Goal: Task Accomplishment & Management: Manage account settings

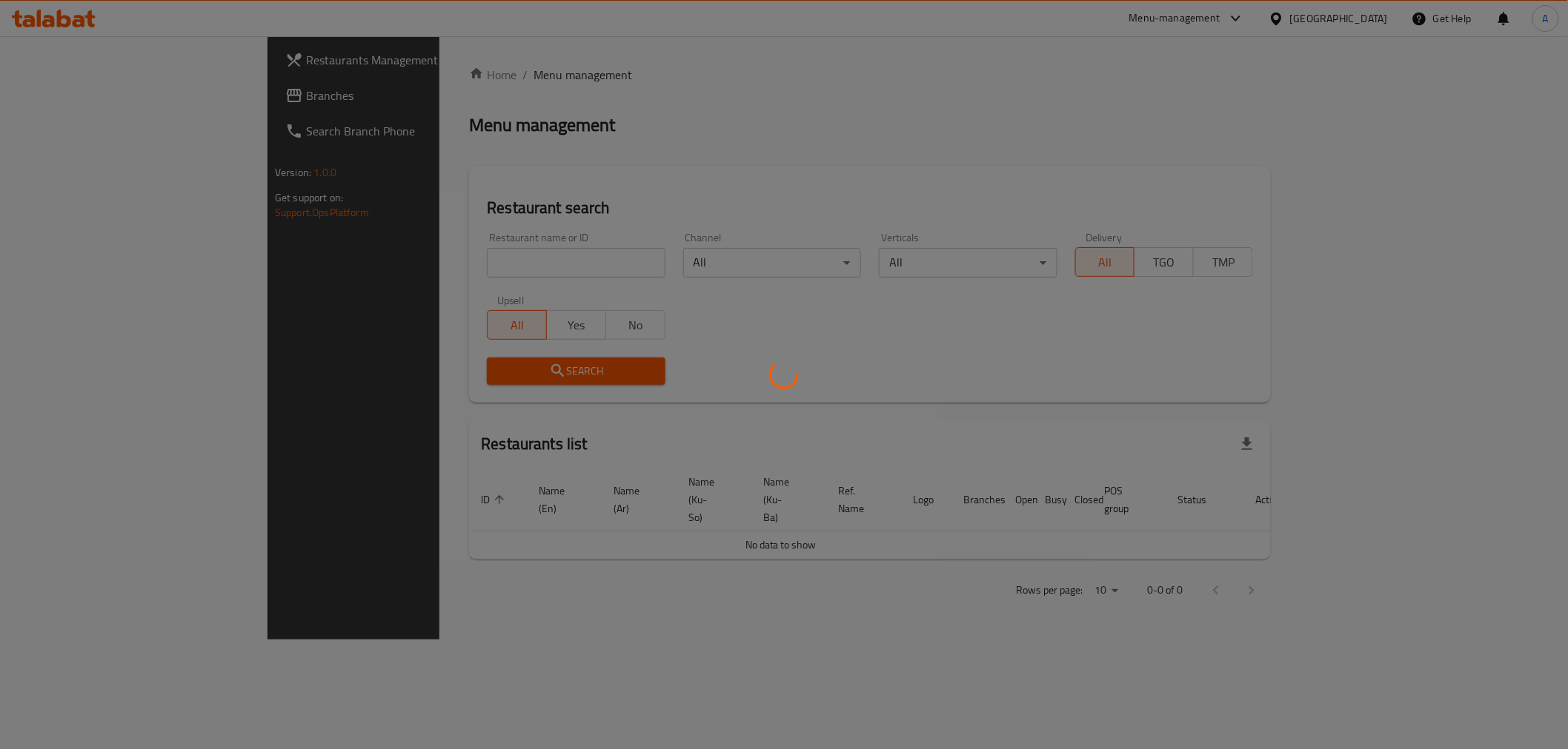
click at [383, 262] on div at bounding box center [784, 374] width 1568 height 749
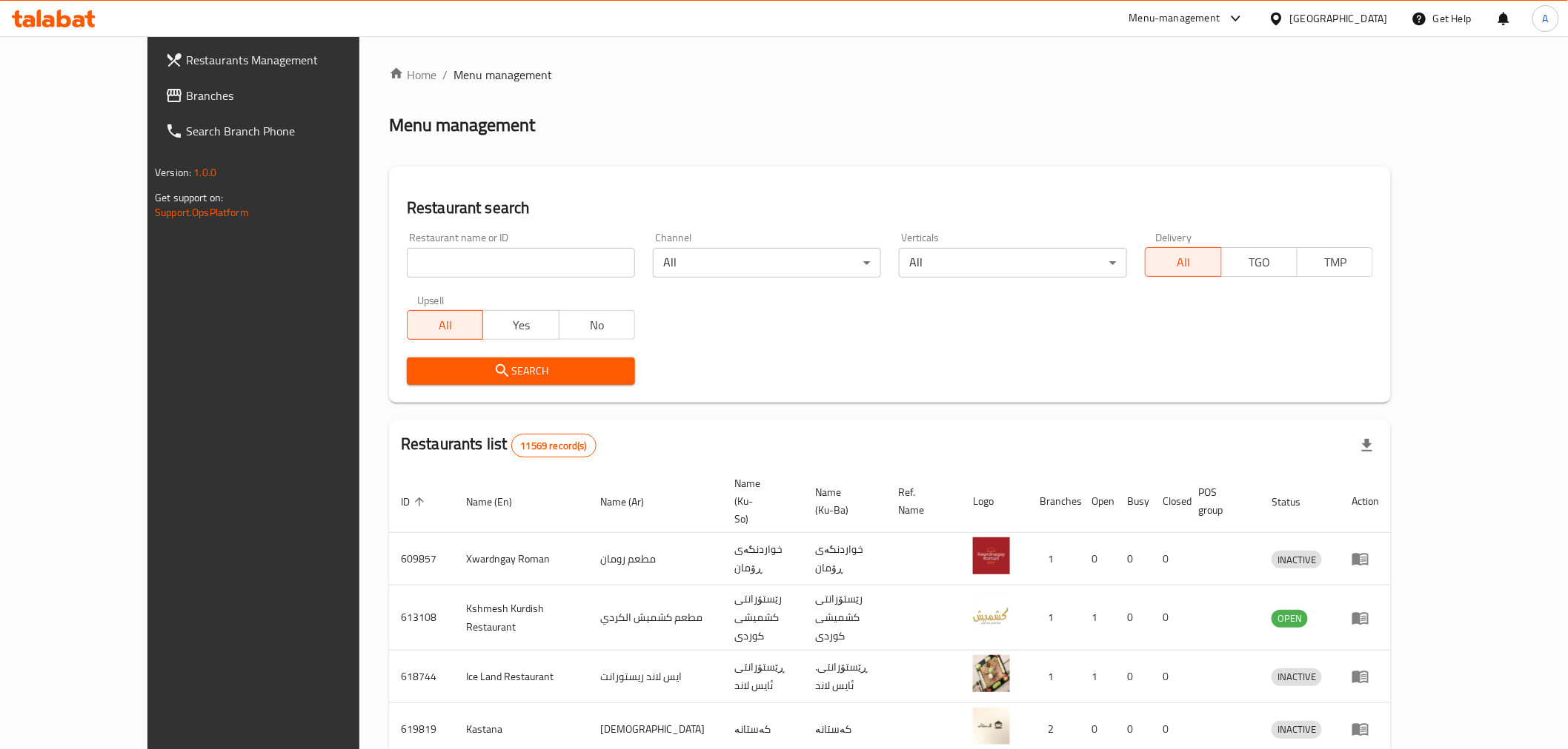
click at [407, 262] on input "search" at bounding box center [521, 263] width 228 height 30
type input "fortuna"
click button "Search" at bounding box center [521, 371] width 228 height 27
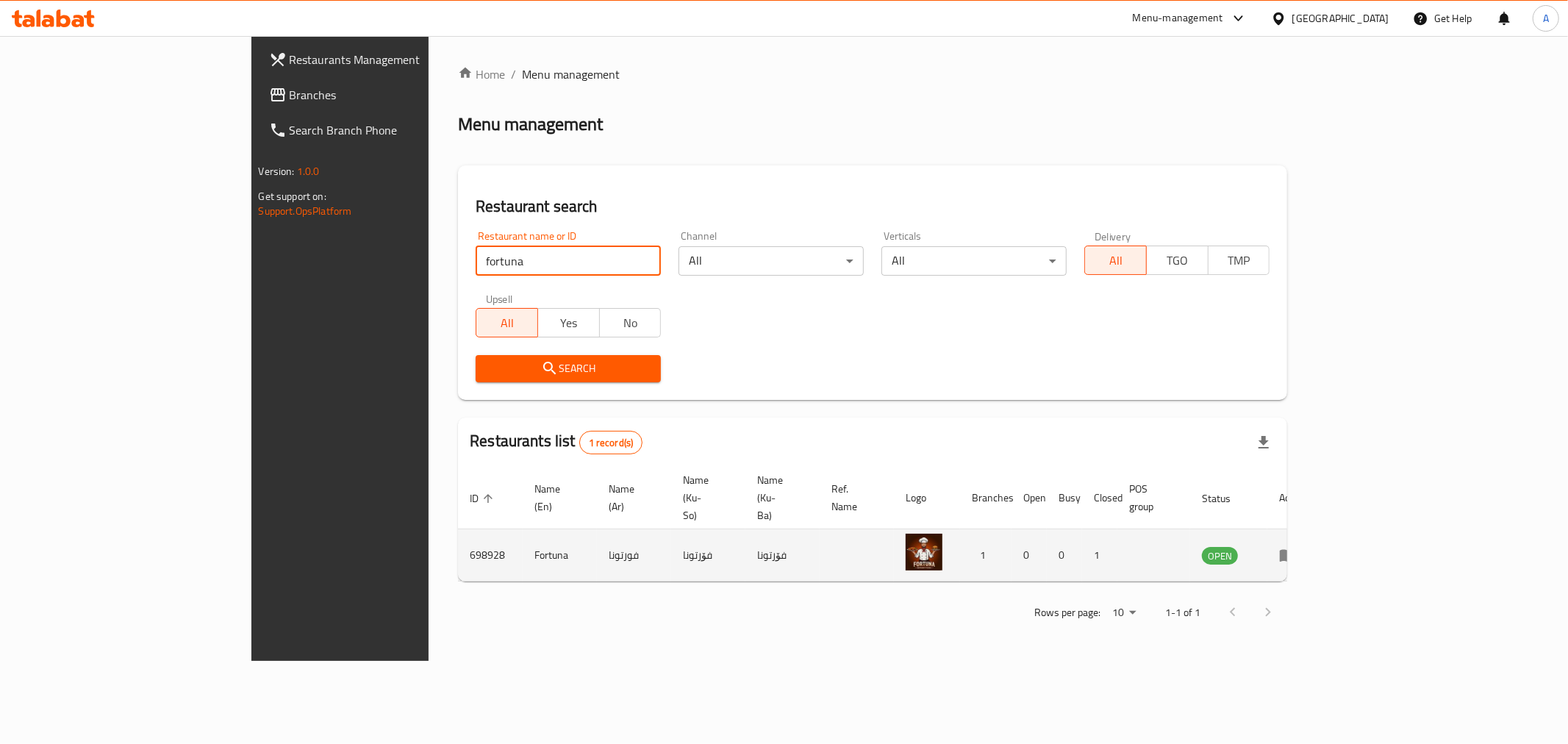
click at [1296, 551] on icon "enhanced table" at bounding box center [1288, 557] width 17 height 12
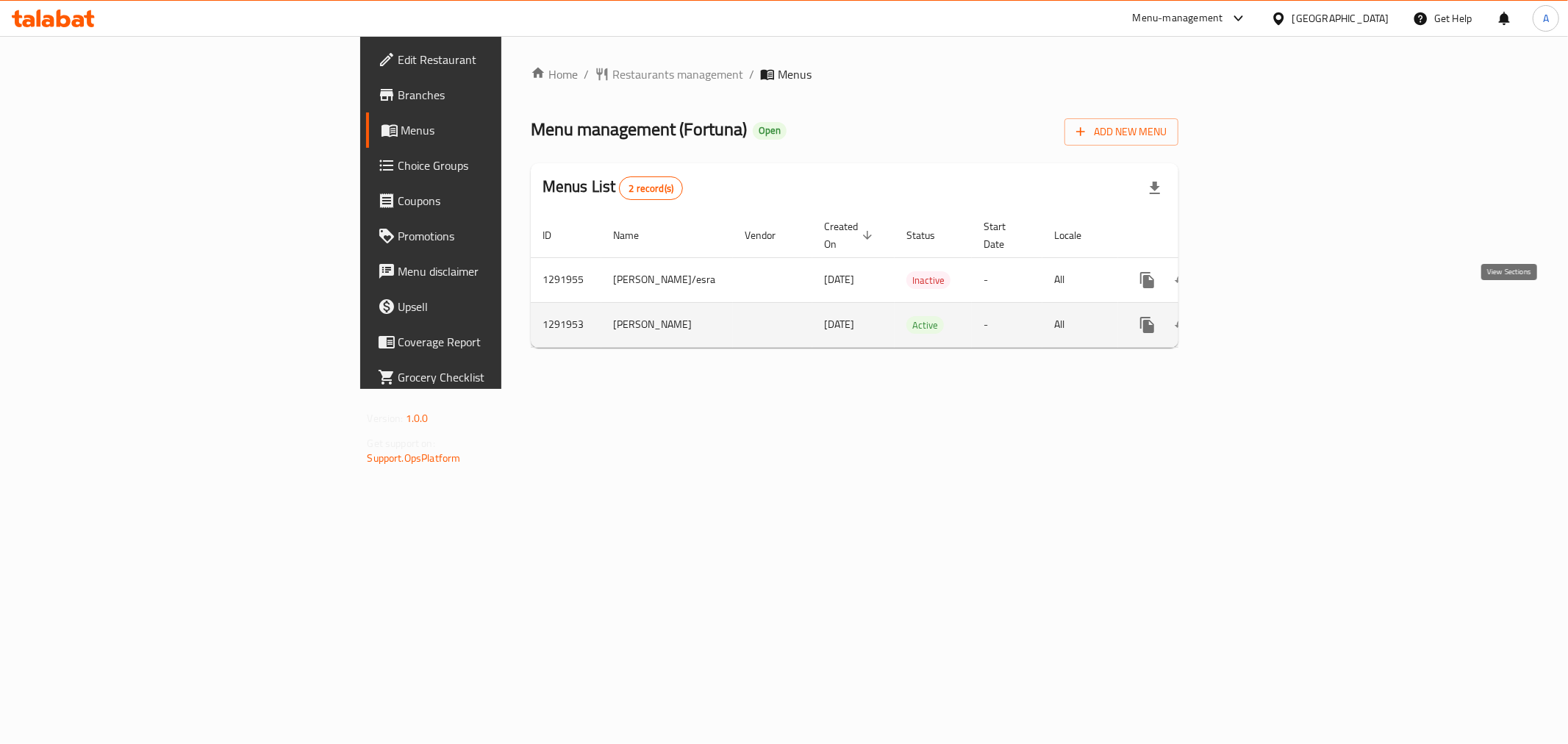
click at [1271, 319] on link "enhanced table" at bounding box center [1253, 325] width 36 height 36
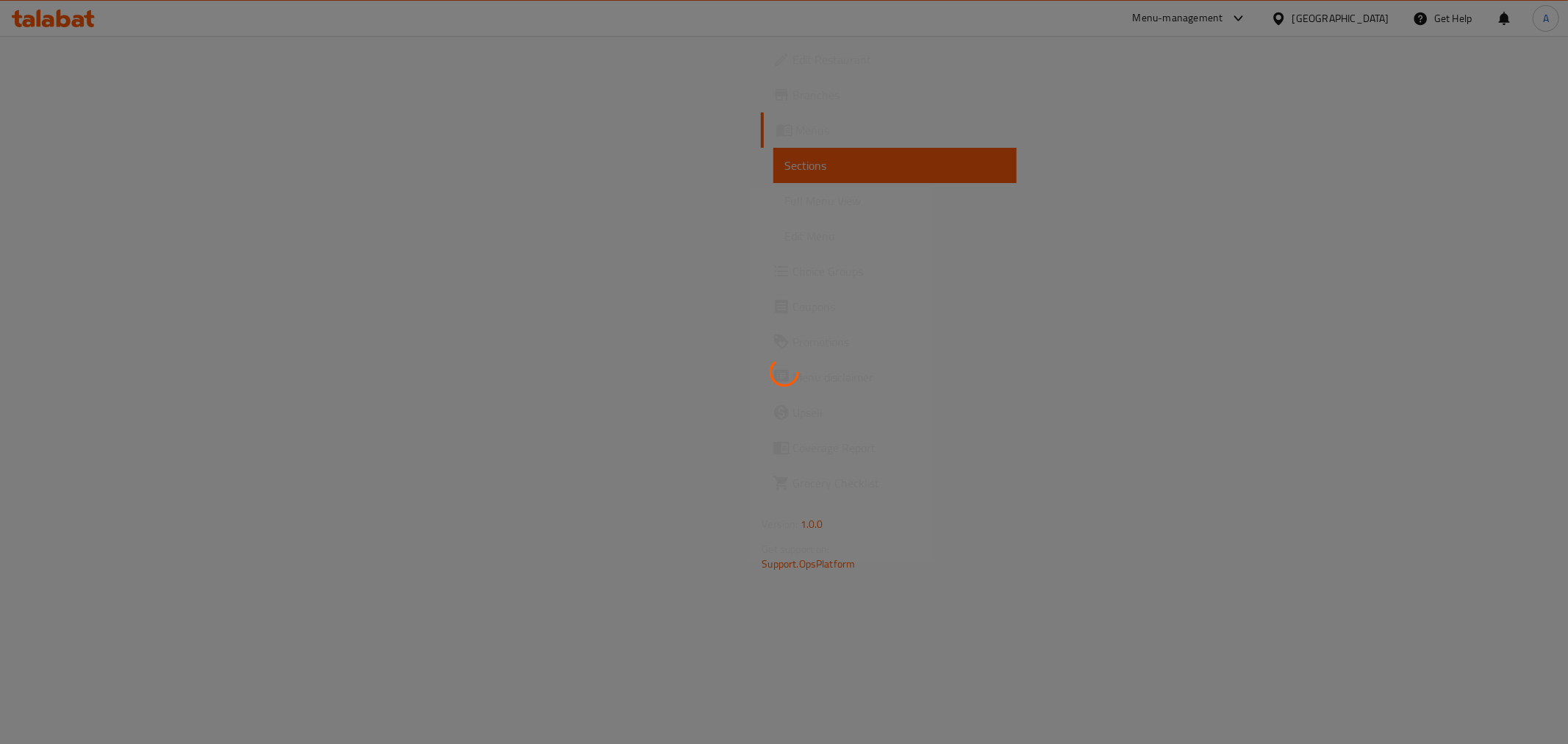
click at [71, 97] on div at bounding box center [784, 372] width 1568 height 744
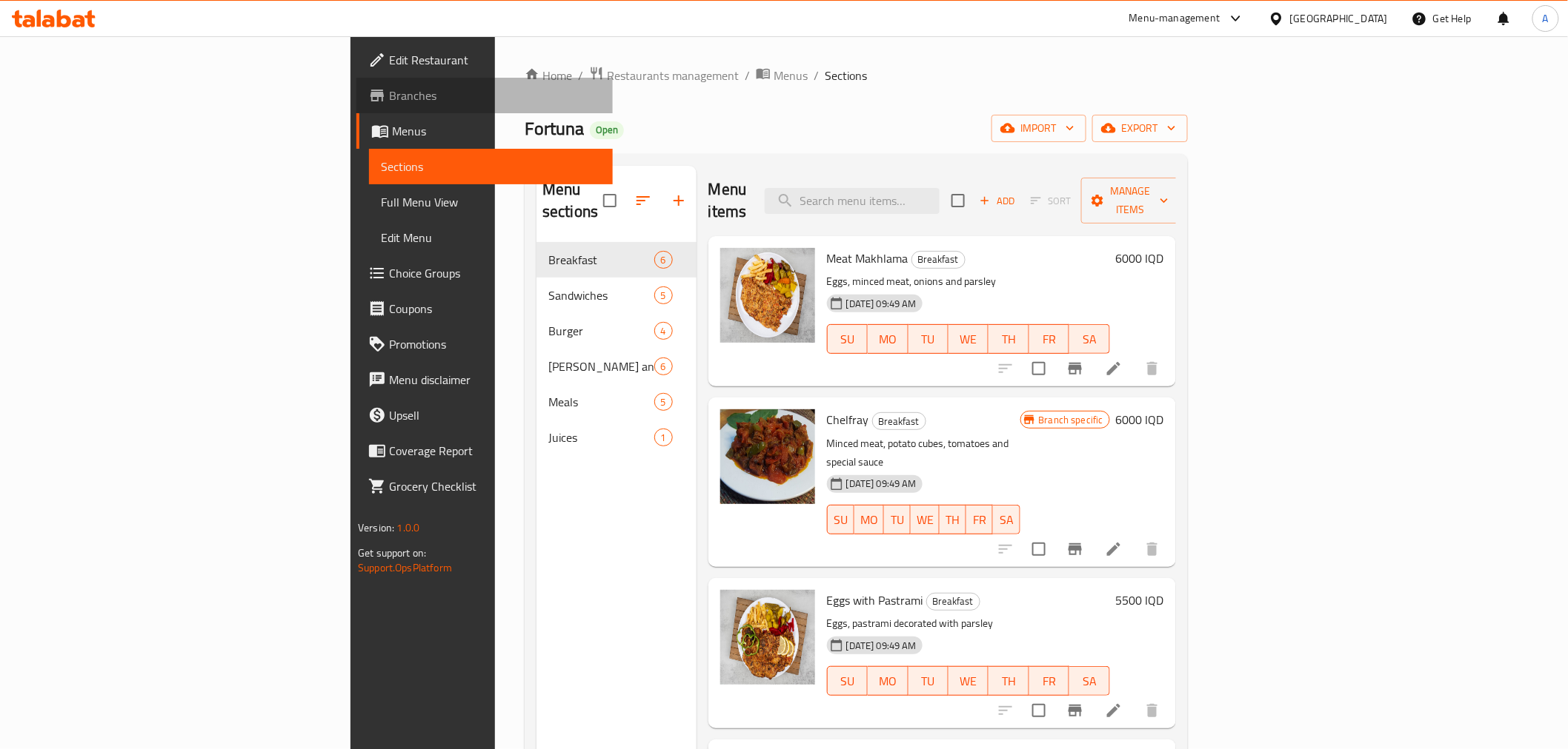
click at [389, 103] on span "Branches" at bounding box center [494, 96] width 211 height 18
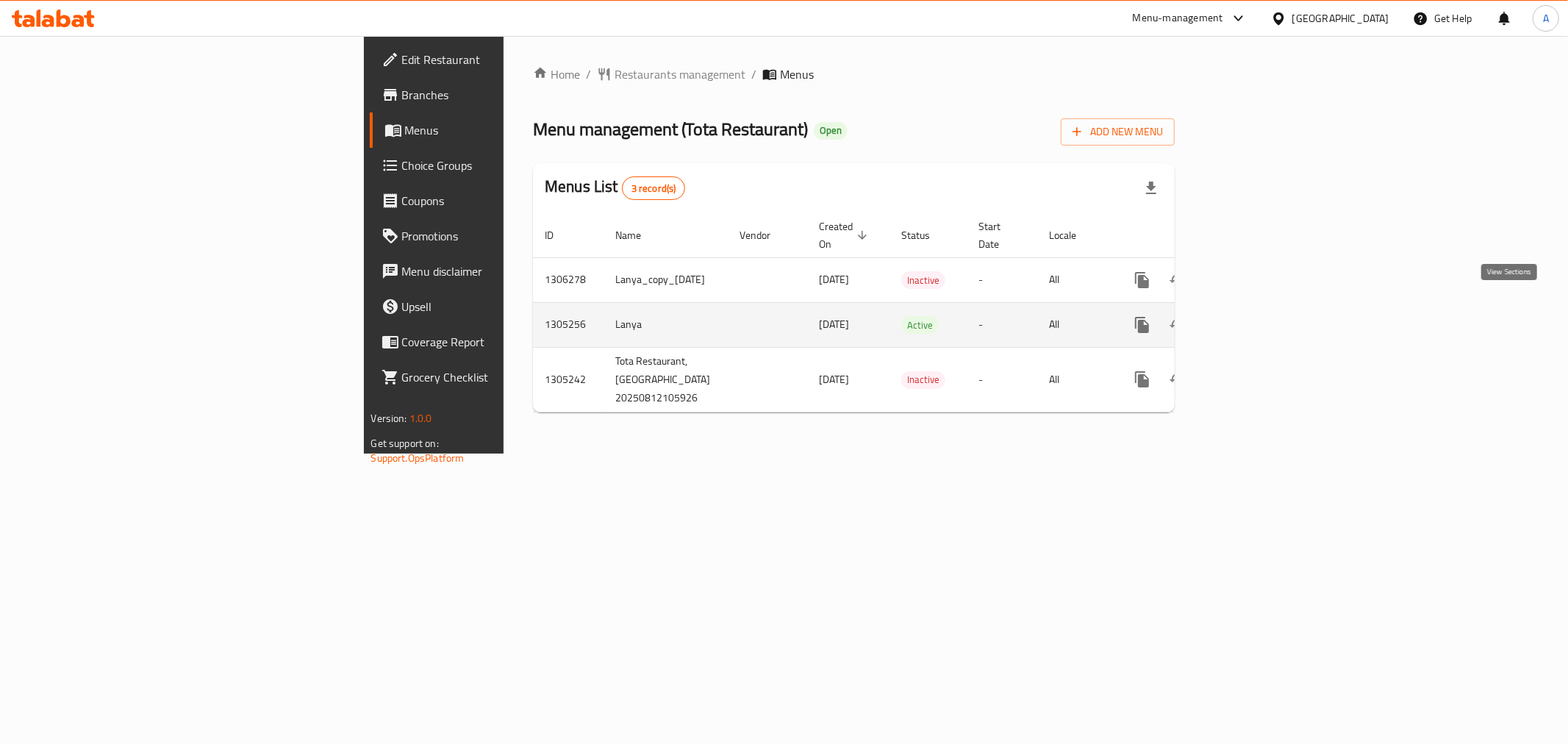
click at [1266, 316] on link "enhanced table" at bounding box center [1248, 325] width 36 height 36
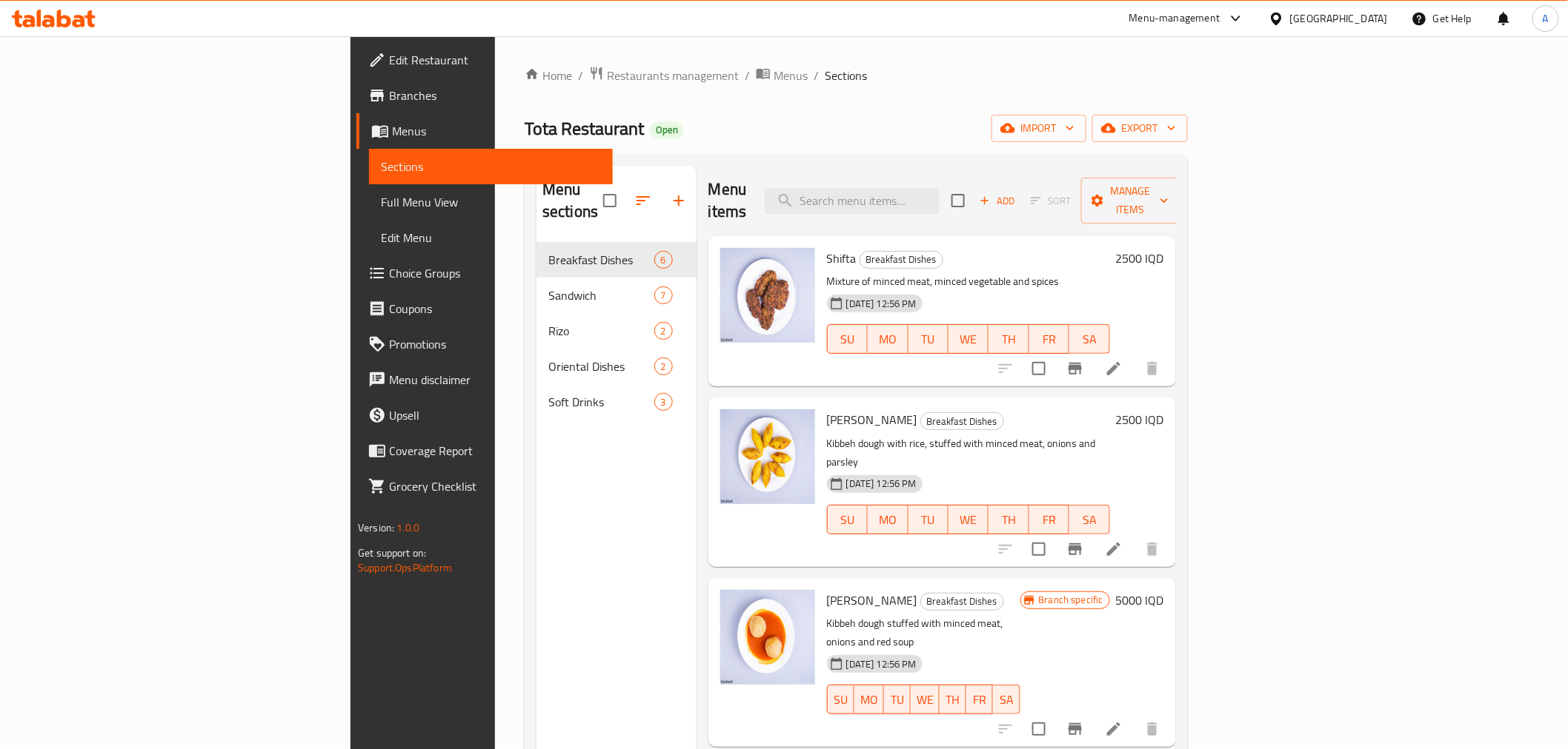
click at [1163, 248] on h6 "2500 IQD" at bounding box center [1140, 259] width 48 height 21
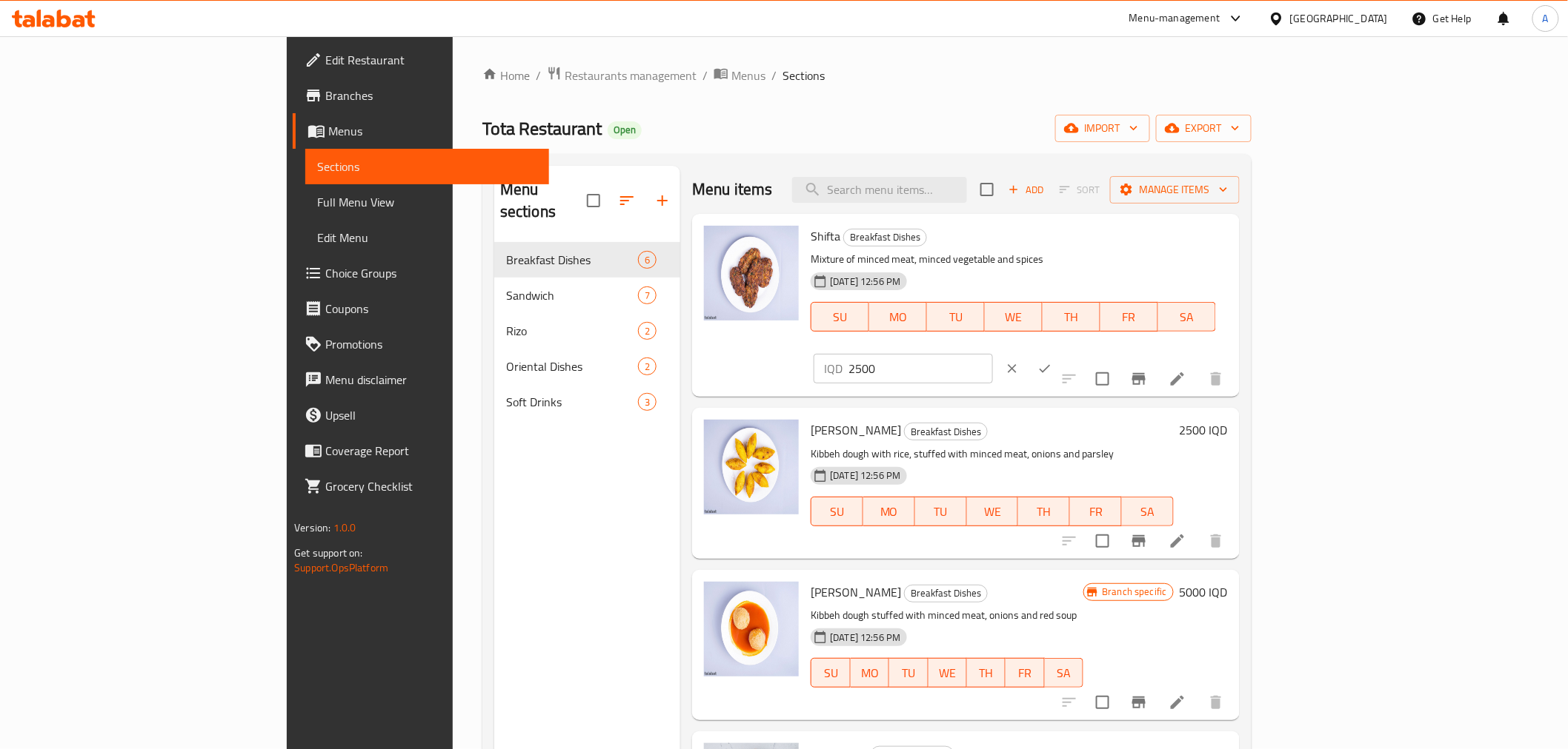
click at [1020, 361] on icon "clear" at bounding box center [1012, 368] width 15 height 15
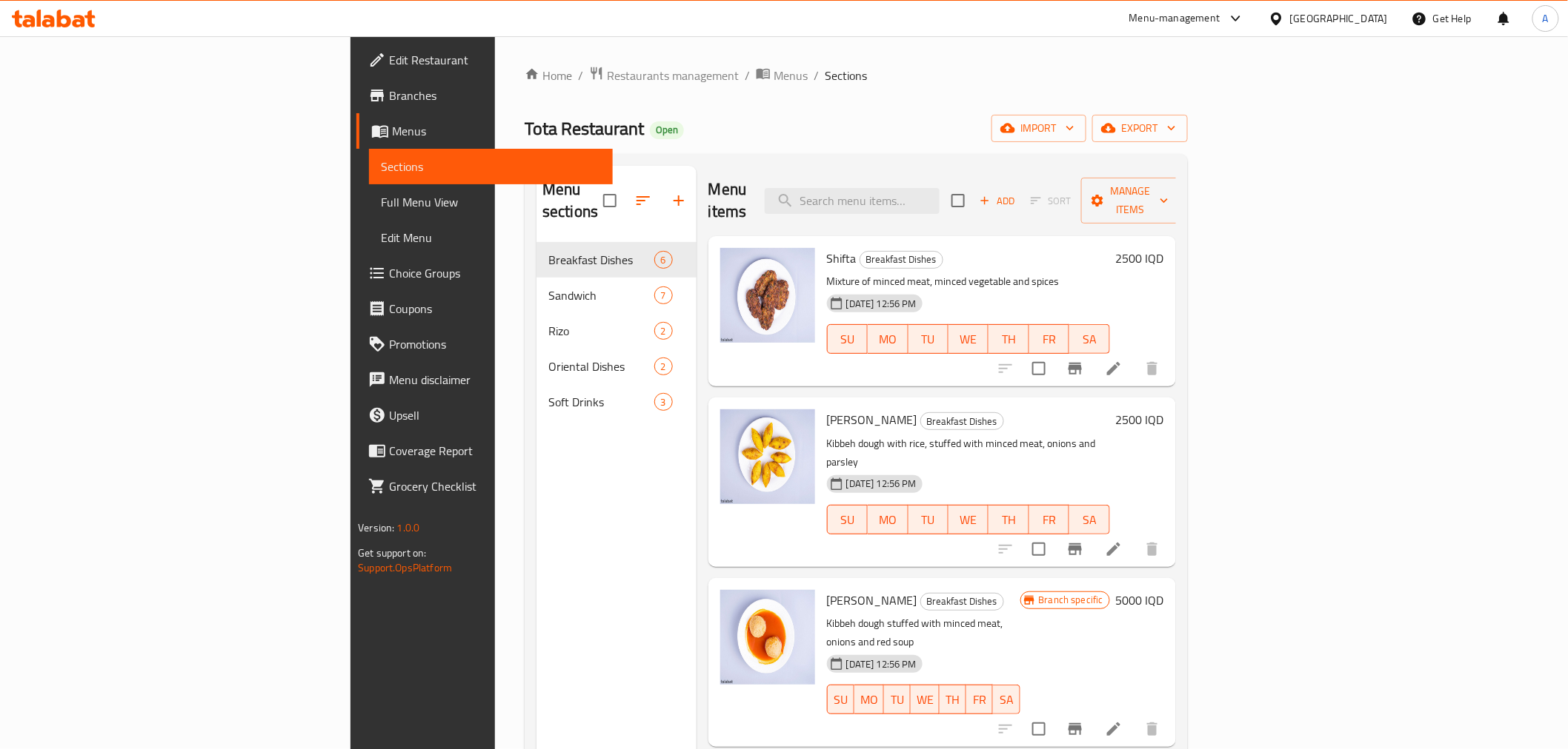
click at [1163, 248] on h6 "2500 IQD" at bounding box center [1140, 259] width 48 height 21
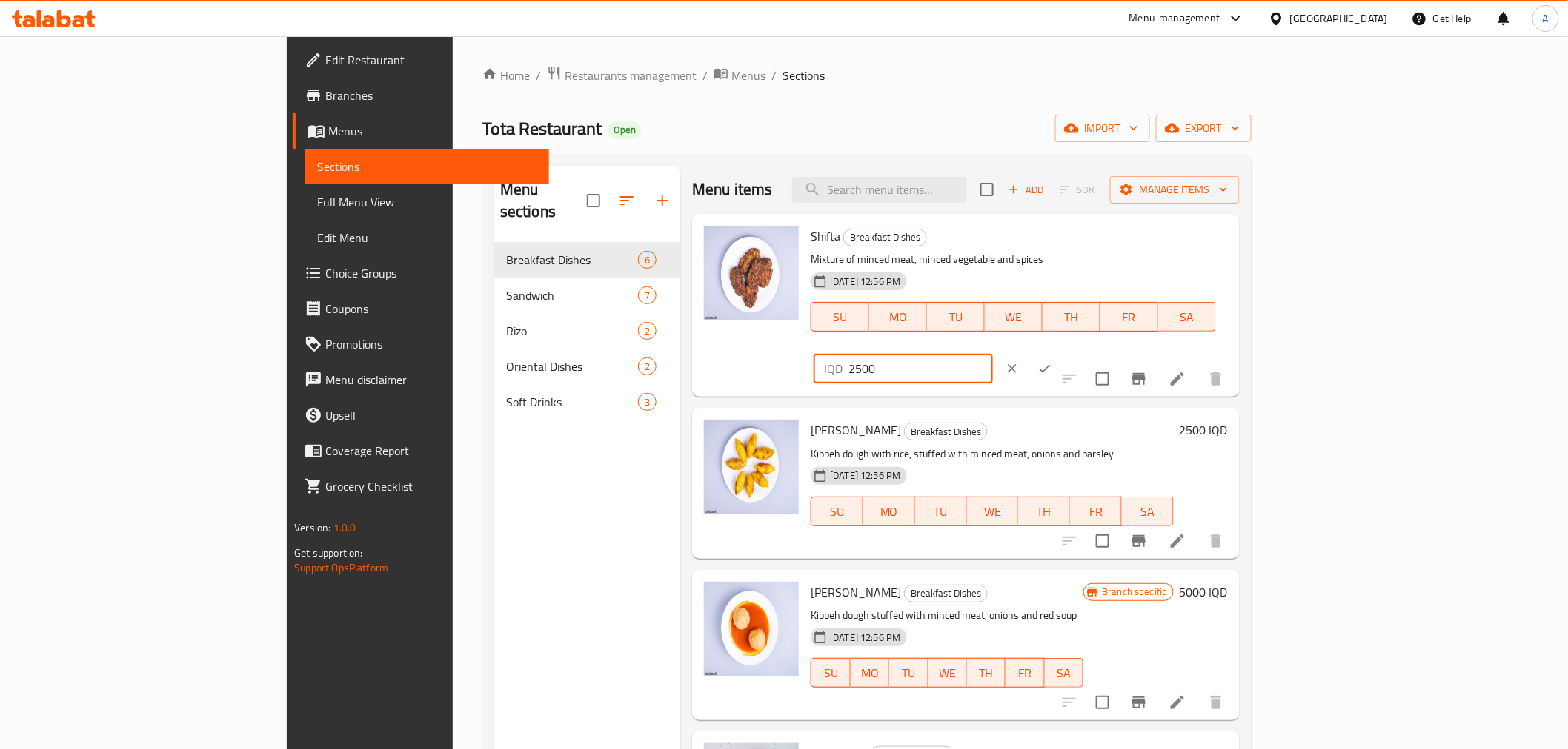
drag, startPoint x: 1365, startPoint y: 252, endPoint x: 1265, endPoint y: 253, distance: 100.0
click at [992, 354] on div "IQD 2500 ​" at bounding box center [902, 369] width 178 height 30
type input "5000"
click at [1052, 361] on icon "ok" at bounding box center [1044, 368] width 15 height 15
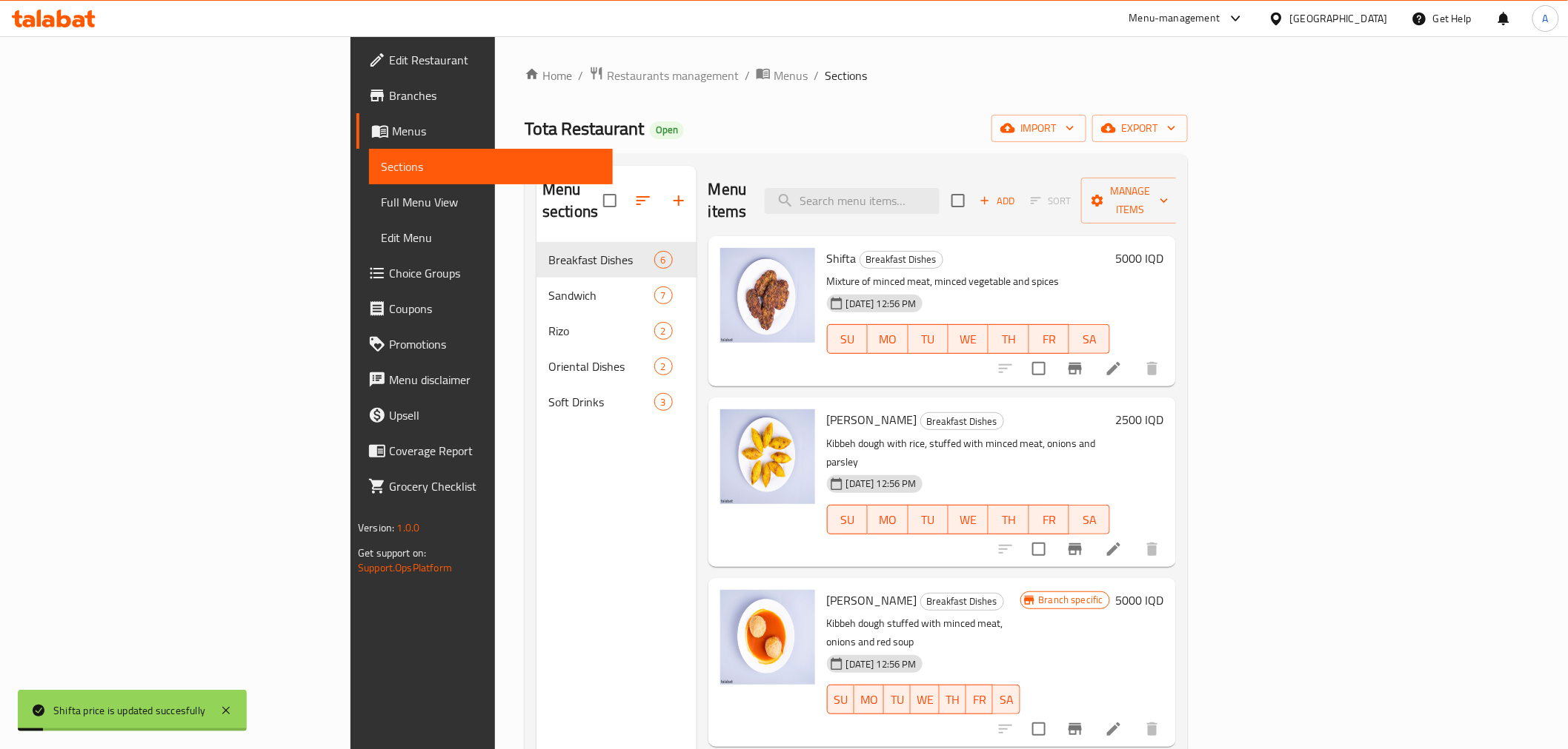
click at [1163, 410] on div "2500 IQD" at bounding box center [1137, 420] width 54 height 21
click at [1163, 410] on h6 "2500 IQD" at bounding box center [1140, 420] width 48 height 21
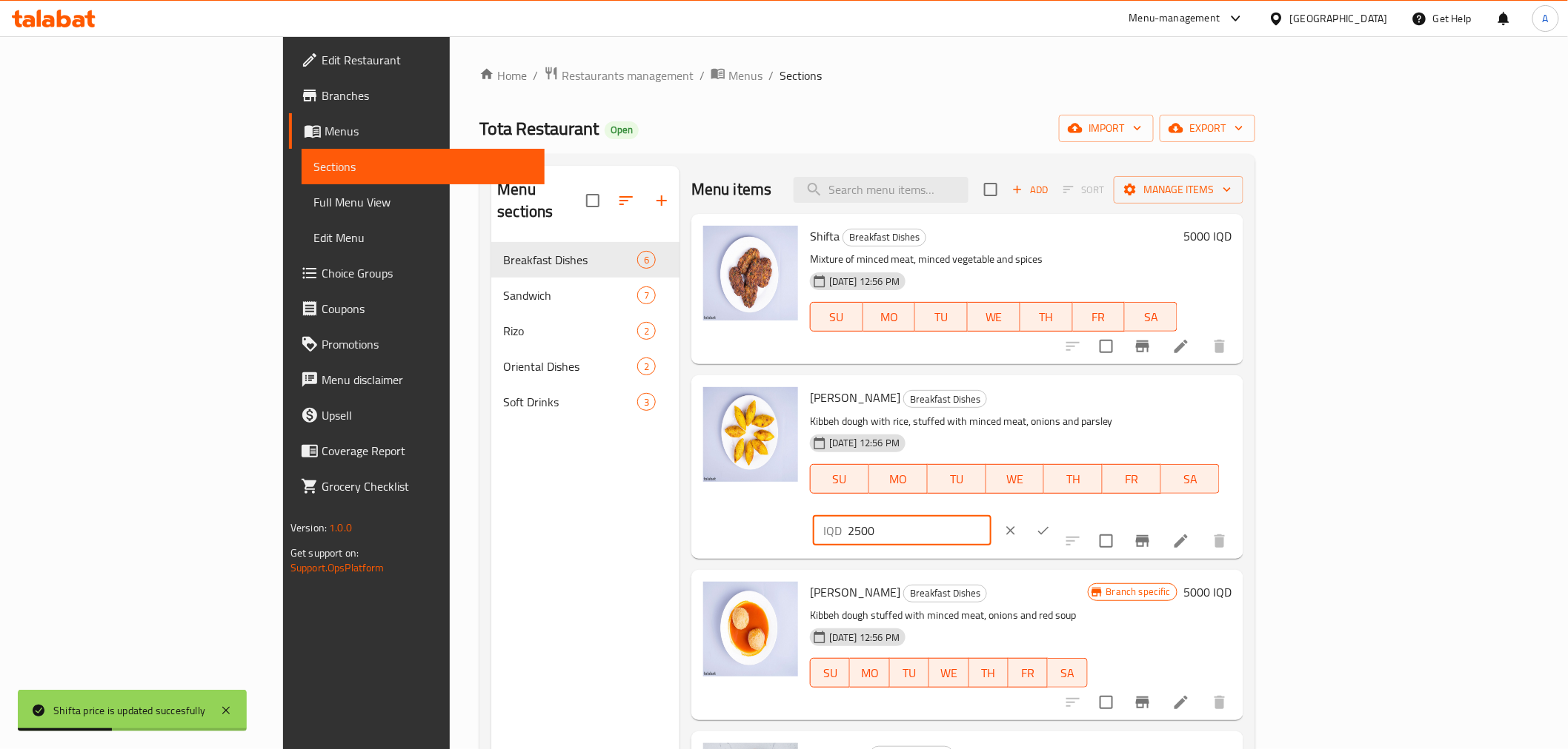
drag, startPoint x: 1364, startPoint y: 403, endPoint x: 1087, endPoint y: 427, distance: 278.0
click at [1087, 427] on div "Haleb Kebbeh Breakfast Dishes Kibbeh dough with rice, stuffed with minced meat,…" at bounding box center [1020, 467] width 433 height 171
type input "5000"
click at [1050, 524] on icon "ok" at bounding box center [1042, 531] width 15 height 15
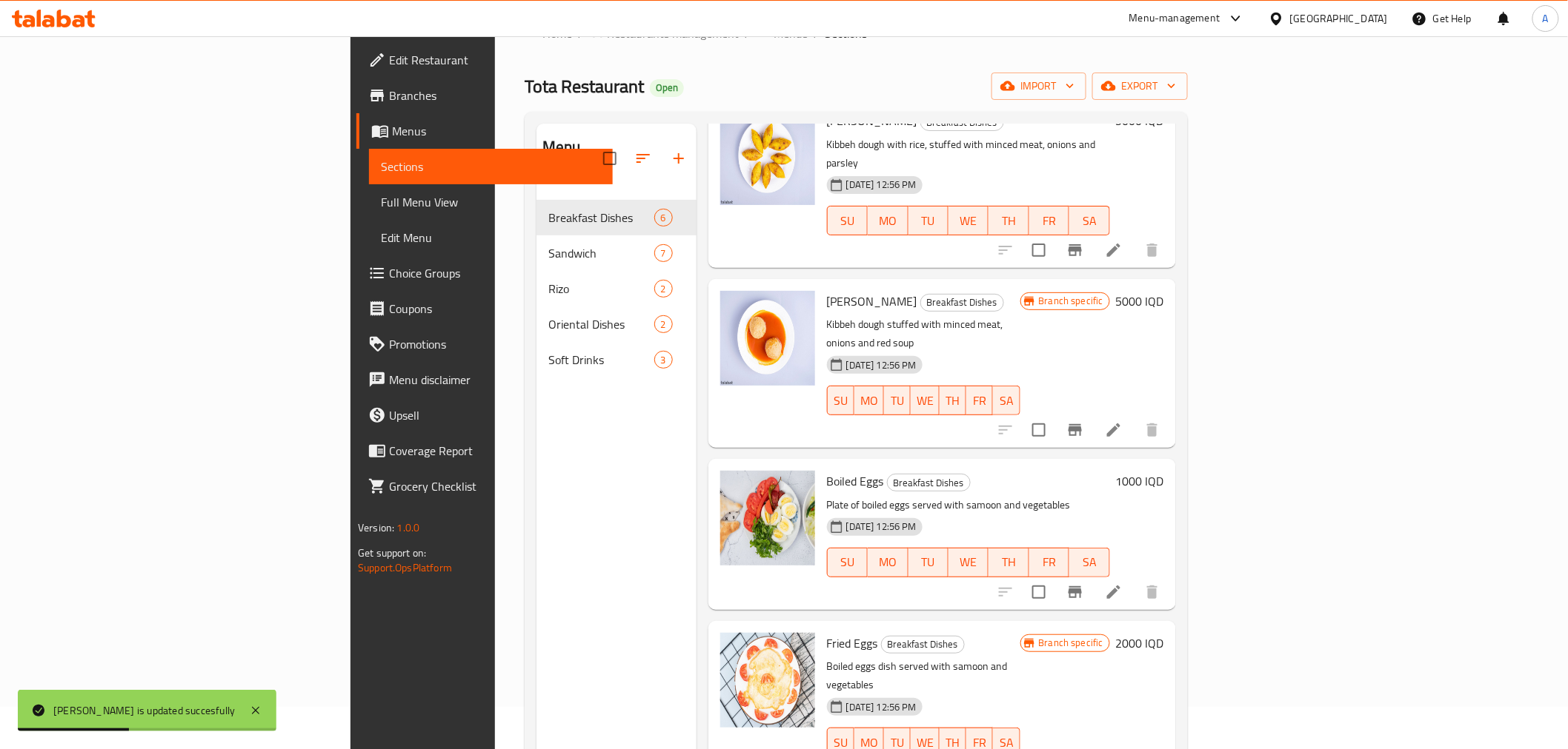
scroll to position [82, 0]
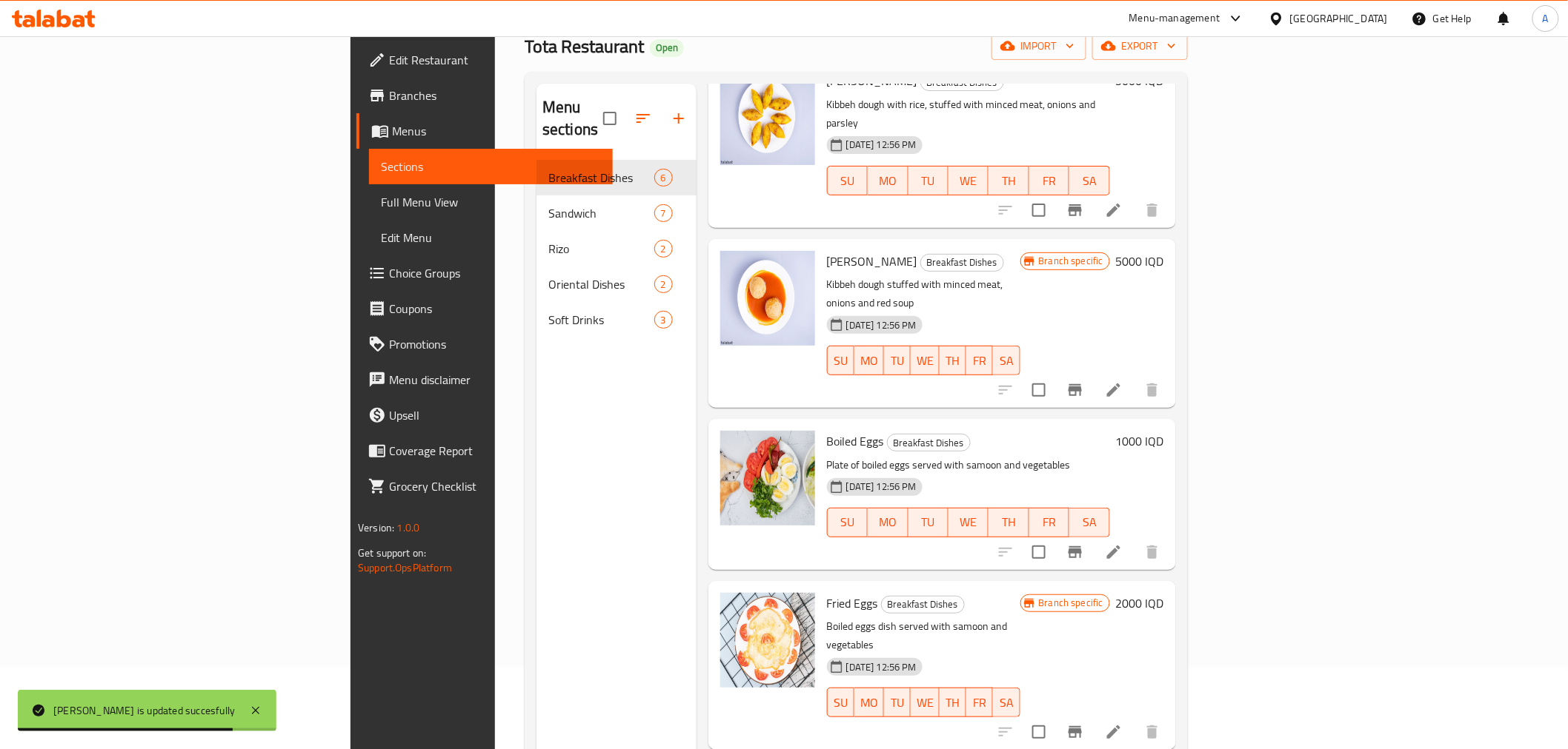
click at [1163, 431] on h6 "1000 IQD" at bounding box center [1140, 441] width 48 height 21
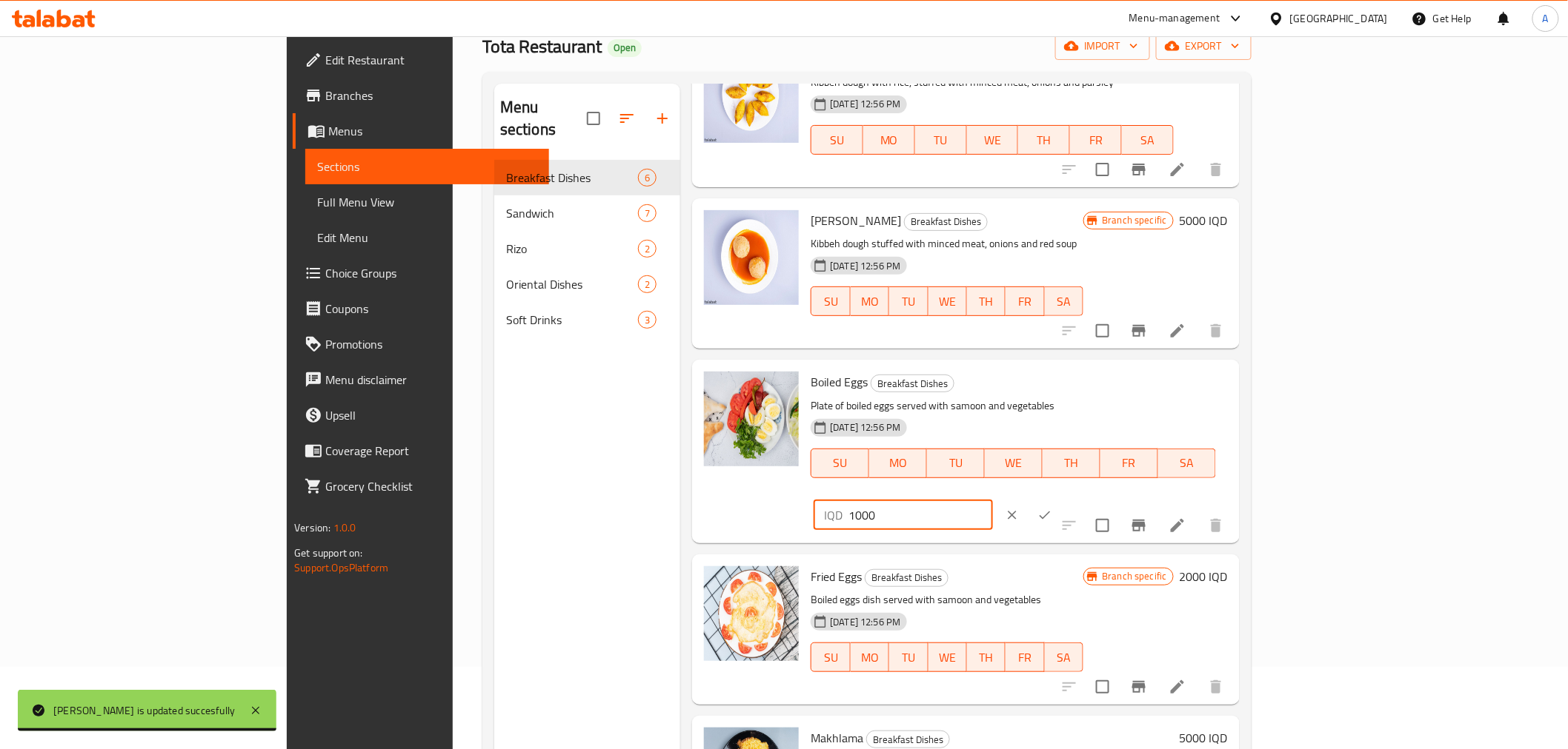
drag, startPoint x: 1360, startPoint y: 386, endPoint x: 1178, endPoint y: 386, distance: 182.0
click at [1178, 386] on div "Boiled Eggs Breakfast Dishes Plate of boiled eggs served with samoon and vegeta…" at bounding box center [1019, 451] width 428 height 171
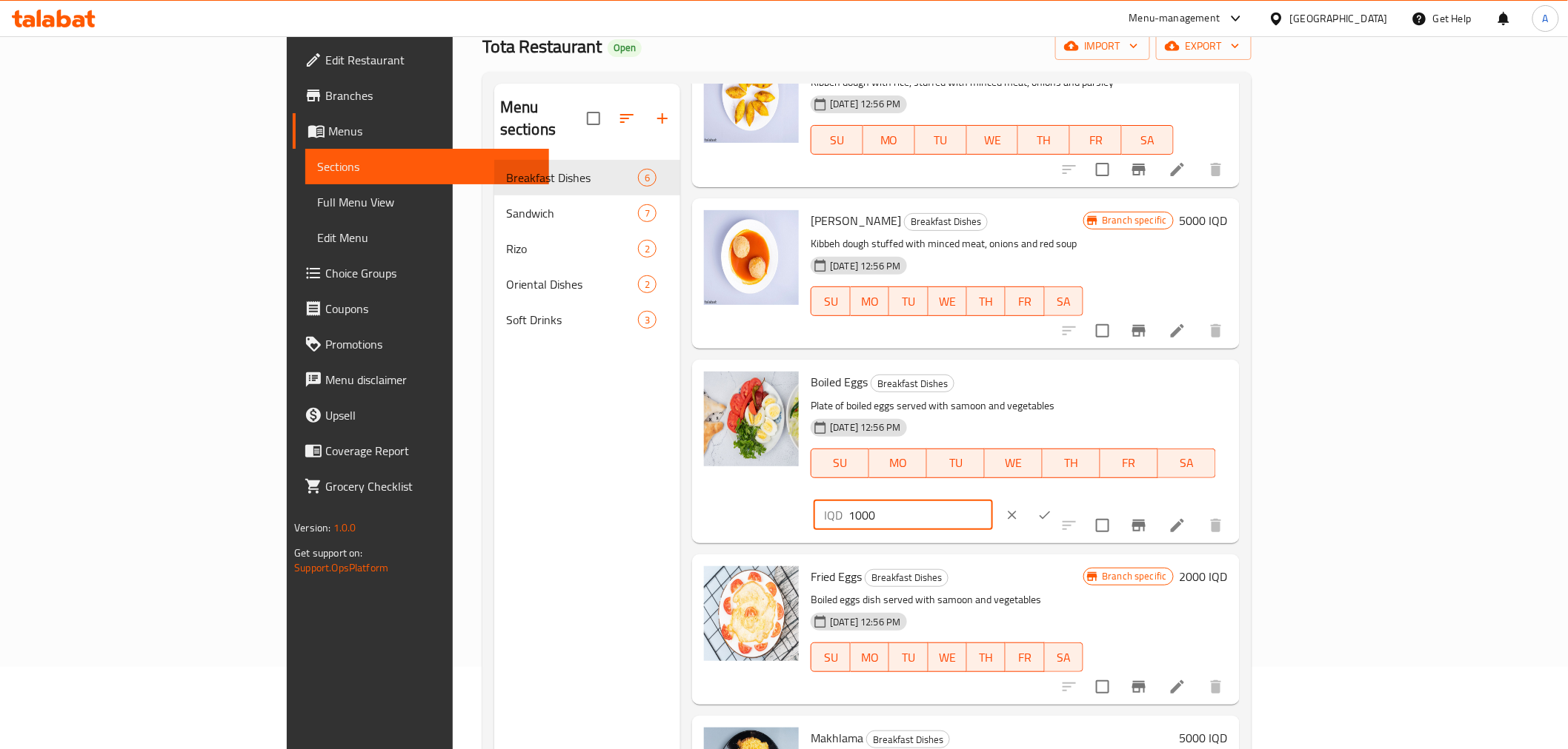
click at [992, 501] on input "1000" at bounding box center [920, 516] width 144 height 30
drag, startPoint x: 1341, startPoint y: 387, endPoint x: 1194, endPoint y: 388, distance: 147.0
click at [1194, 388] on div "Boiled Eggs Breakfast Dishes Plate of boiled eggs served with samoon and vegeta…" at bounding box center [1019, 451] width 428 height 171
type input "1500"
click at [1052, 508] on icon "ok" at bounding box center [1044, 515] width 15 height 15
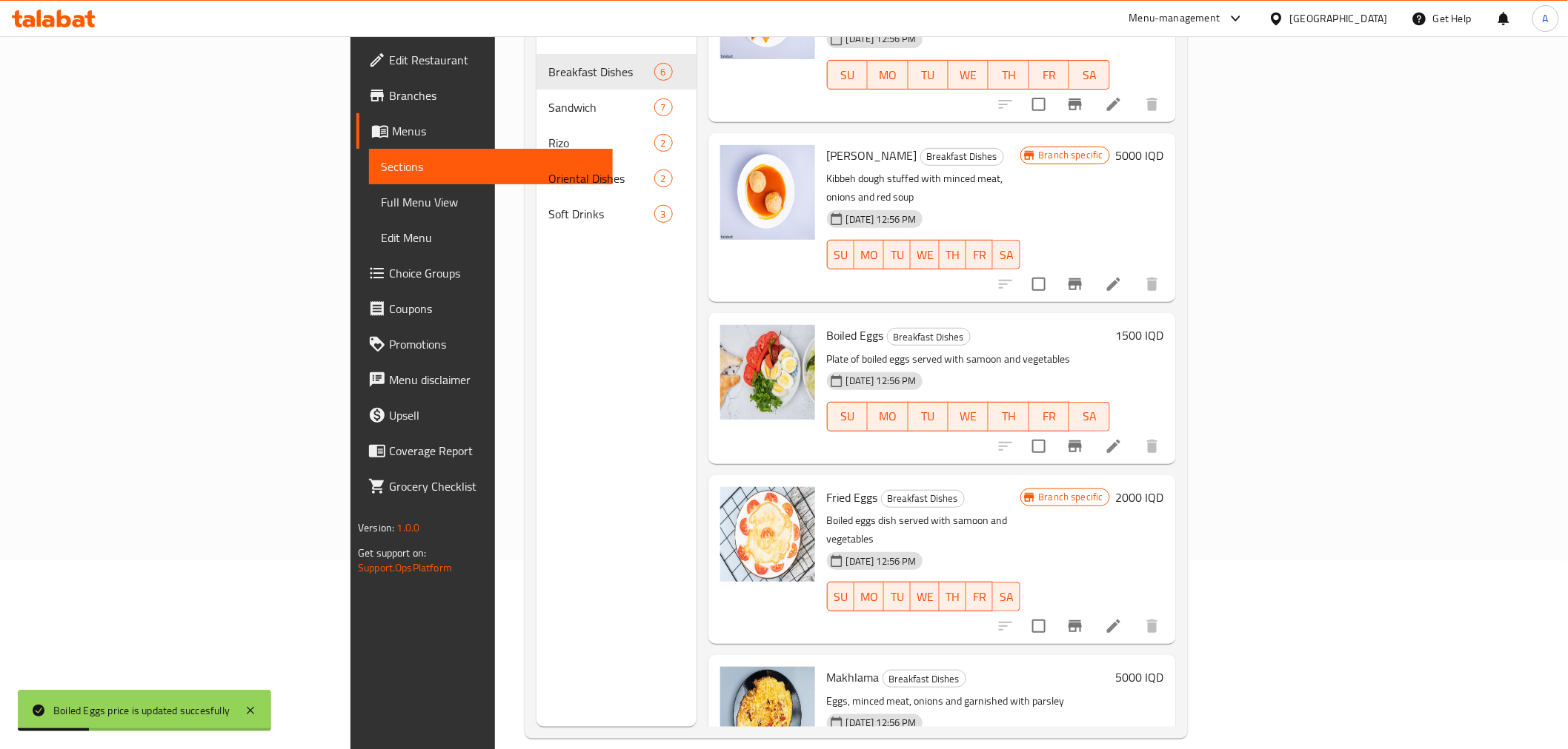
scroll to position [207, 0]
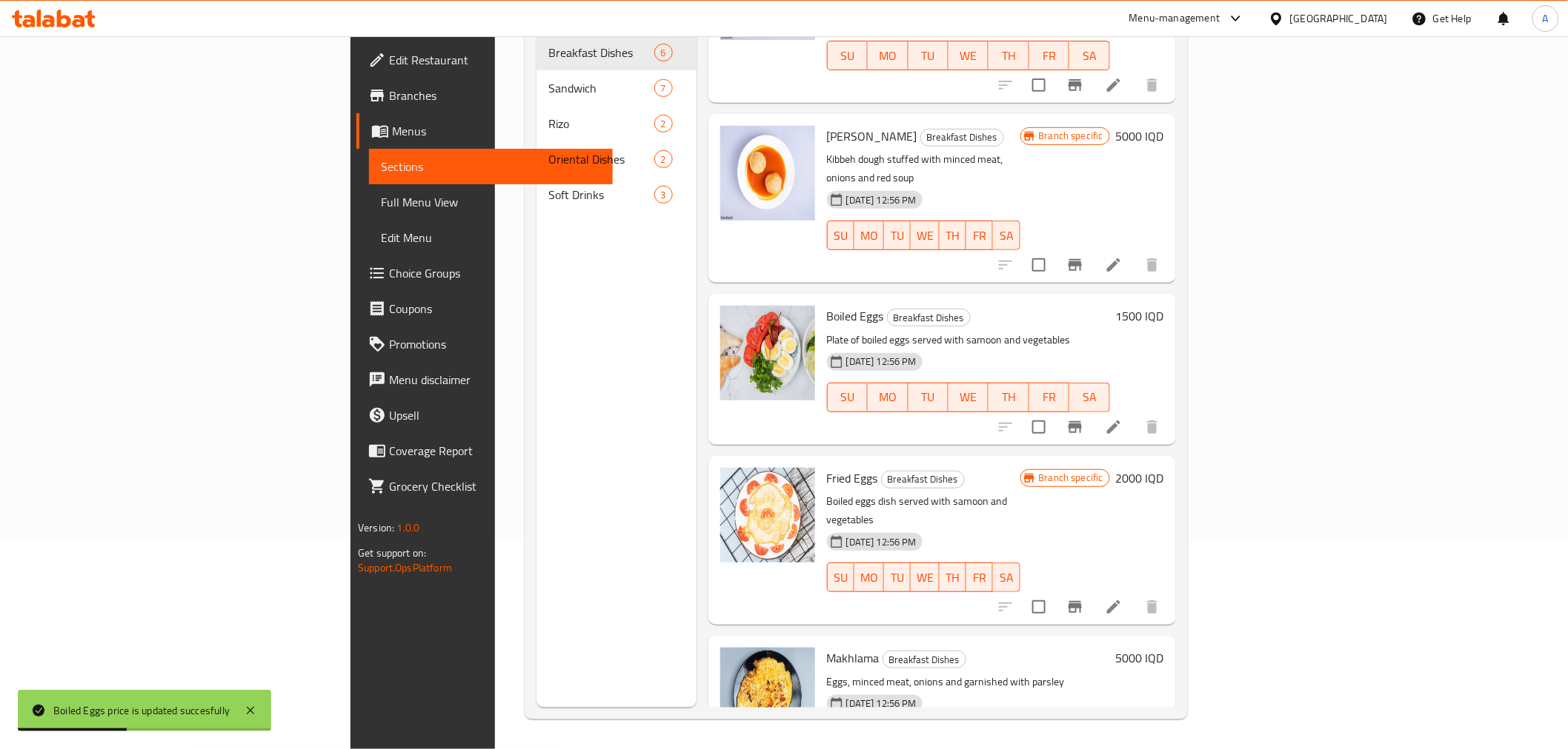
click at [1163, 468] on h6 "2000 IQD" at bounding box center [1140, 479] width 48 height 21
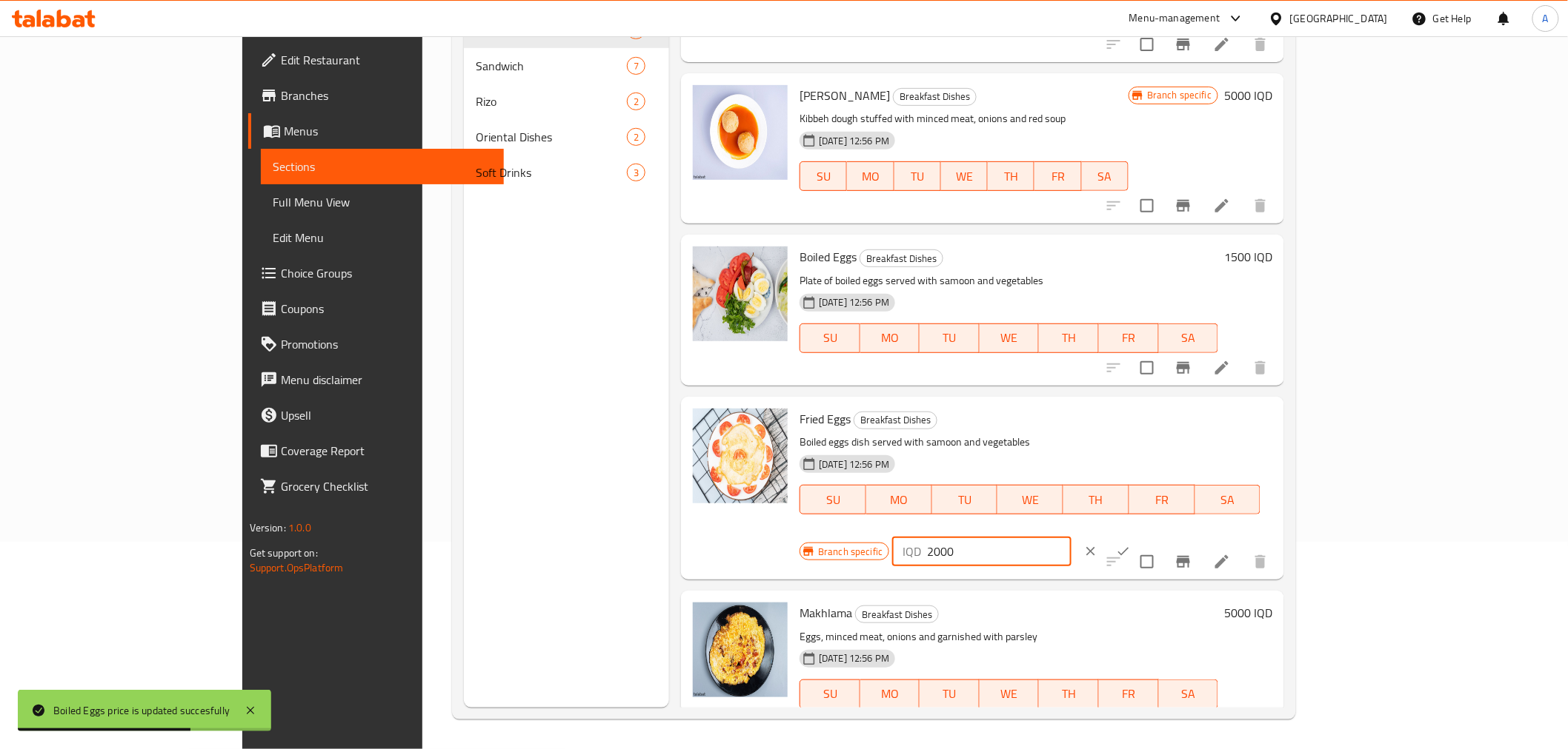
drag, startPoint x: 1351, startPoint y: 426, endPoint x: 1172, endPoint y: 441, distance: 179.6
click at [1160, 535] on div "Branch specific IQD 2000 ​" at bounding box center [979, 551] width 361 height 32
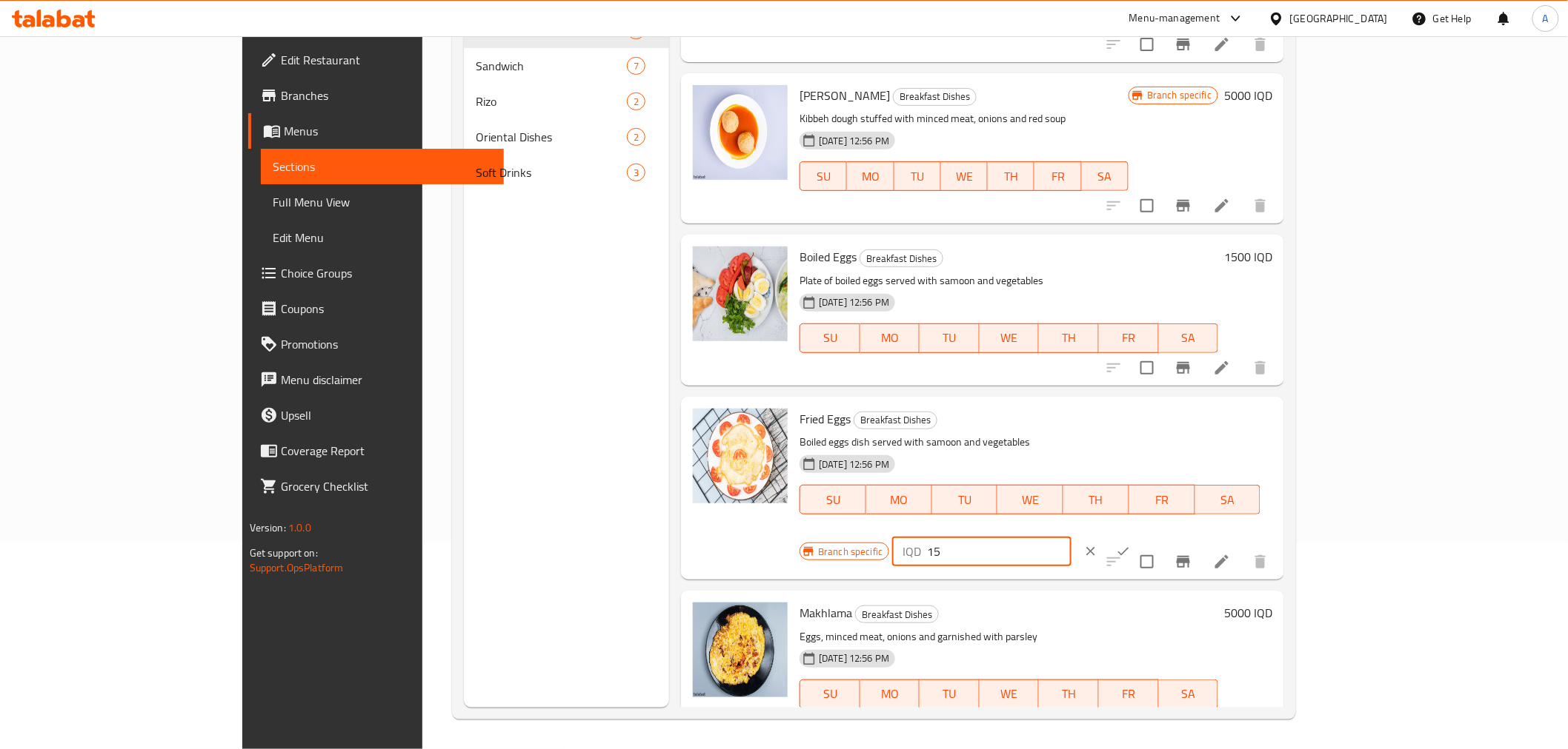
type input "1"
click at [1098, 545] on icon "clear" at bounding box center [1090, 552] width 15 height 15
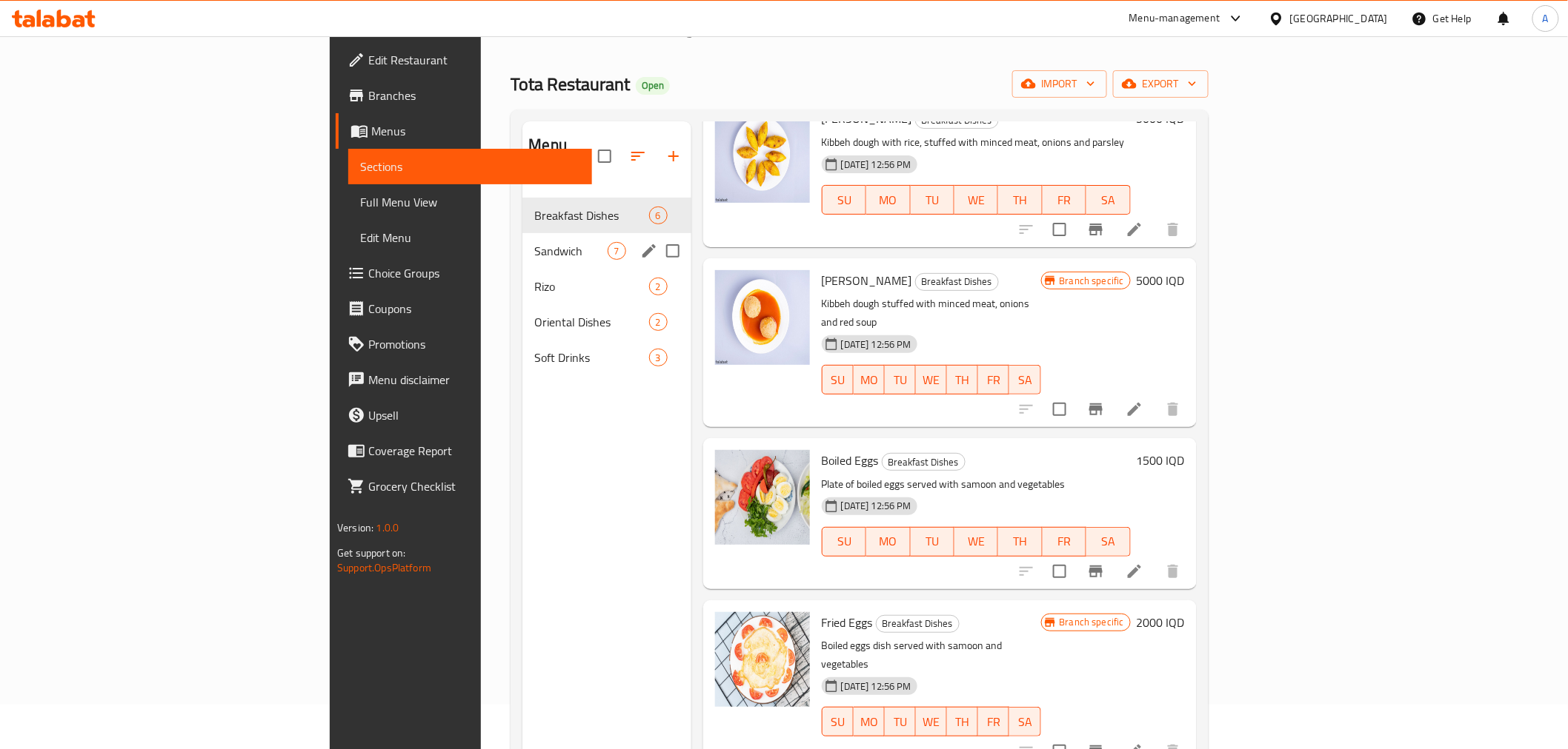
scroll to position [42, 0]
click at [534, 245] on span "Sandwich" at bounding box center [570, 253] width 73 height 18
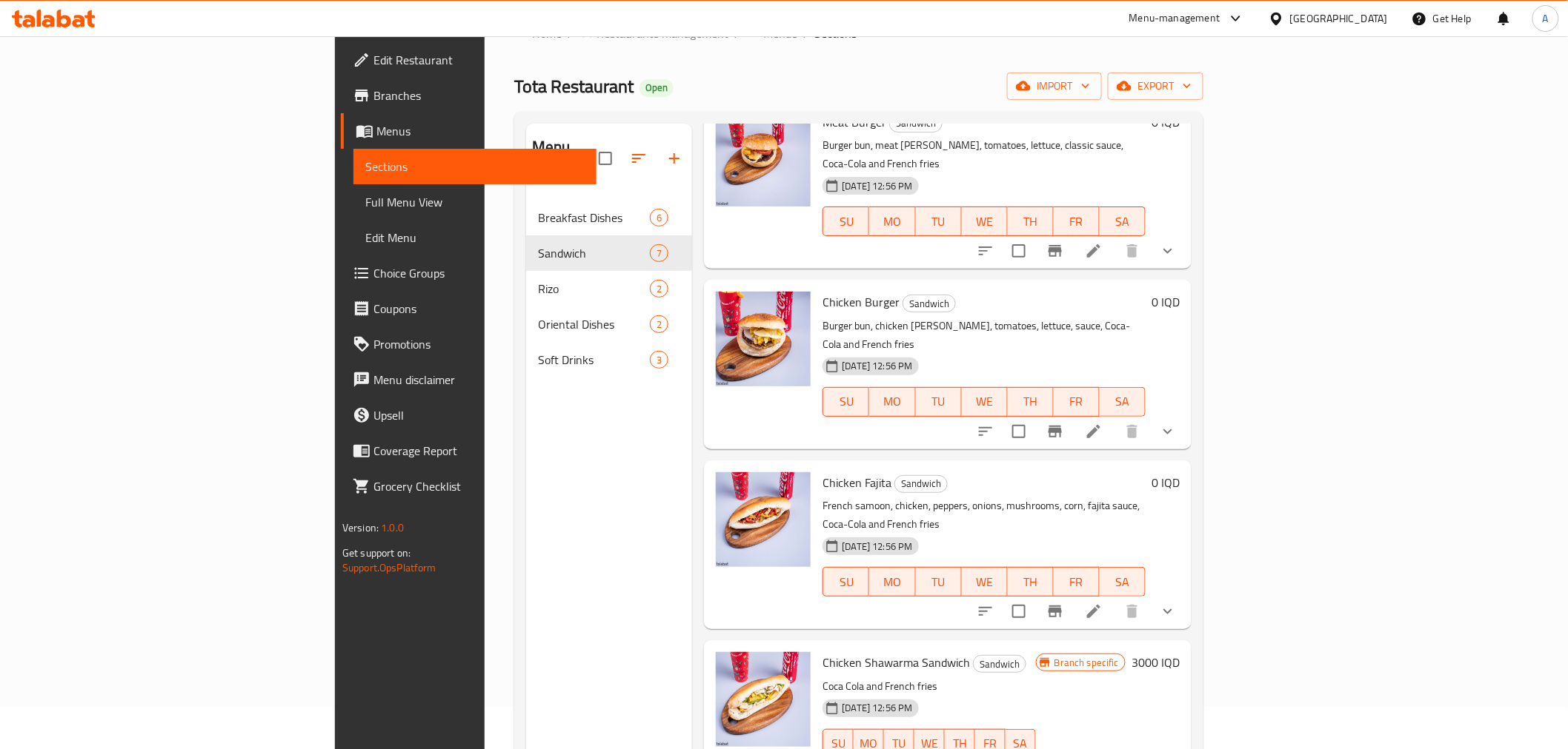
scroll to position [93, 0]
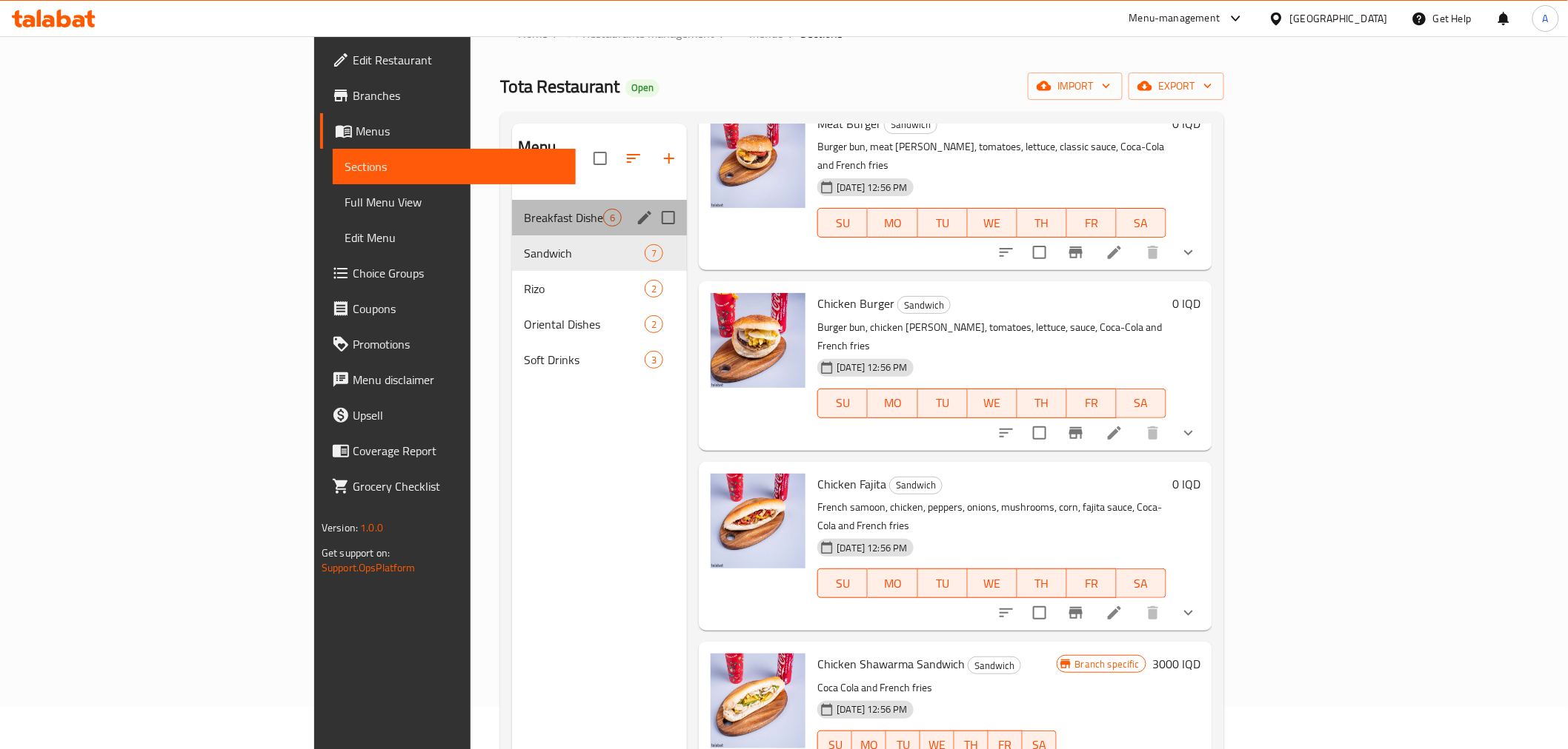
click at [512, 200] on div "Breakfast Dishes 6" at bounding box center [598, 218] width 175 height 36
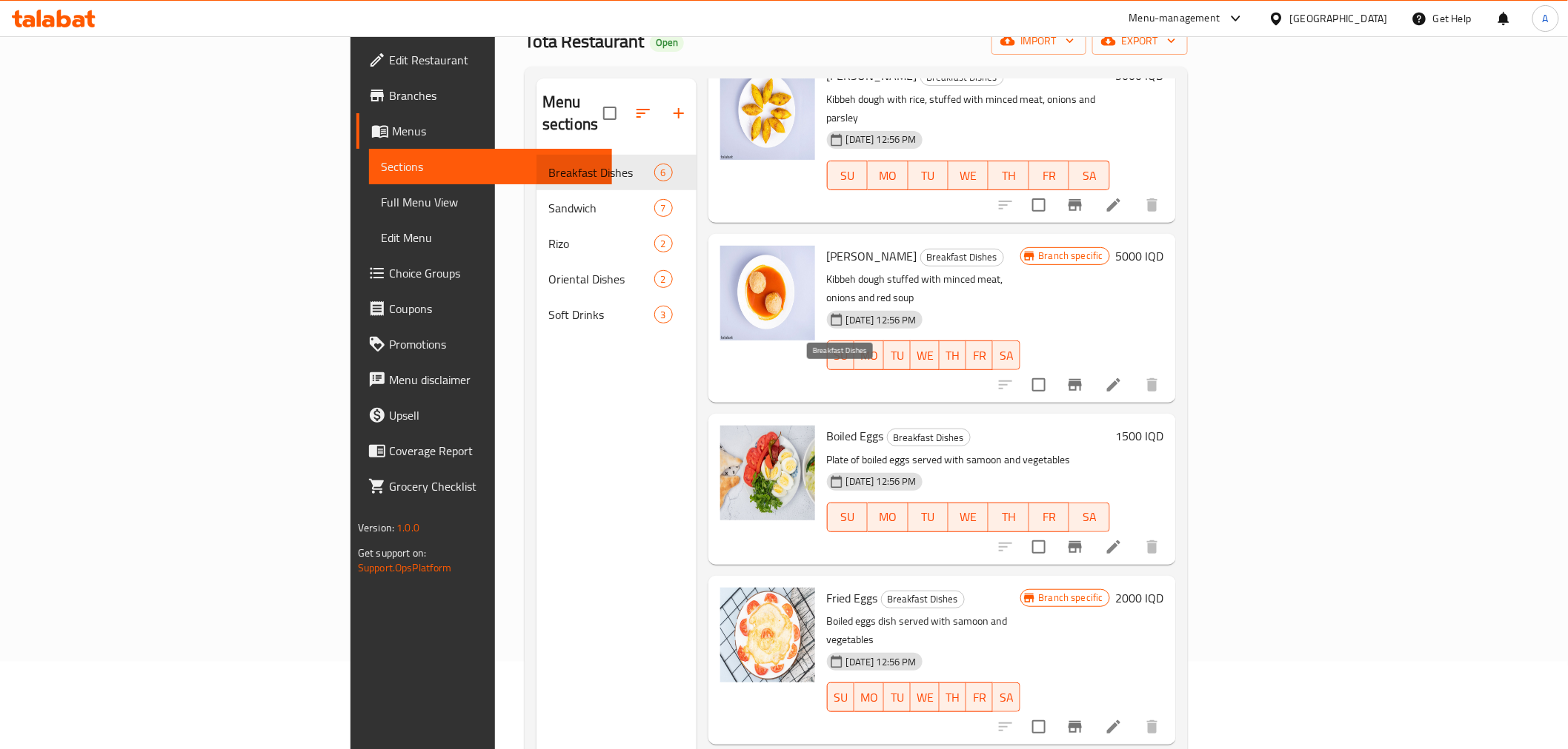
scroll to position [125, 0]
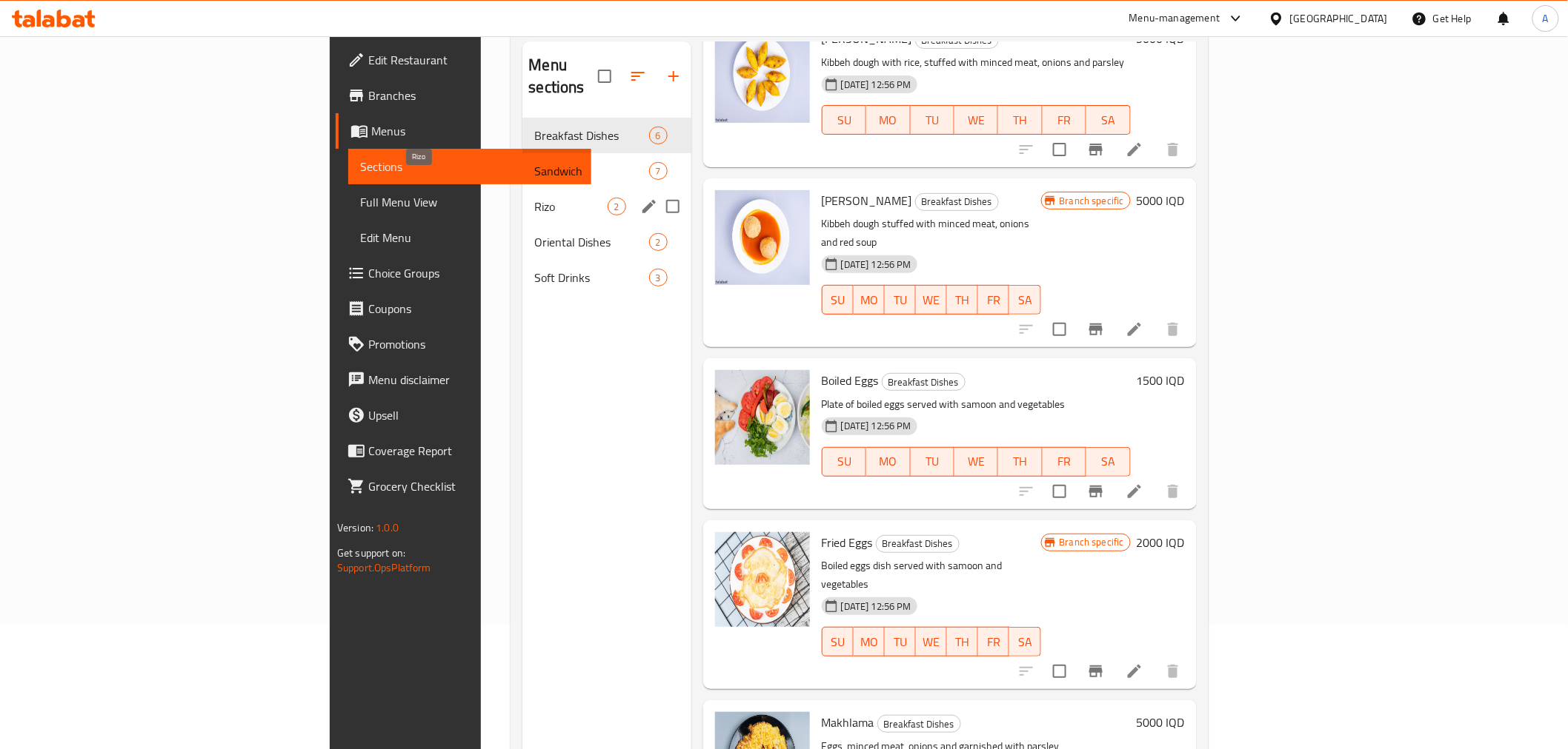
click at [534, 162] on span "Sandwich" at bounding box center [591, 171] width 114 height 18
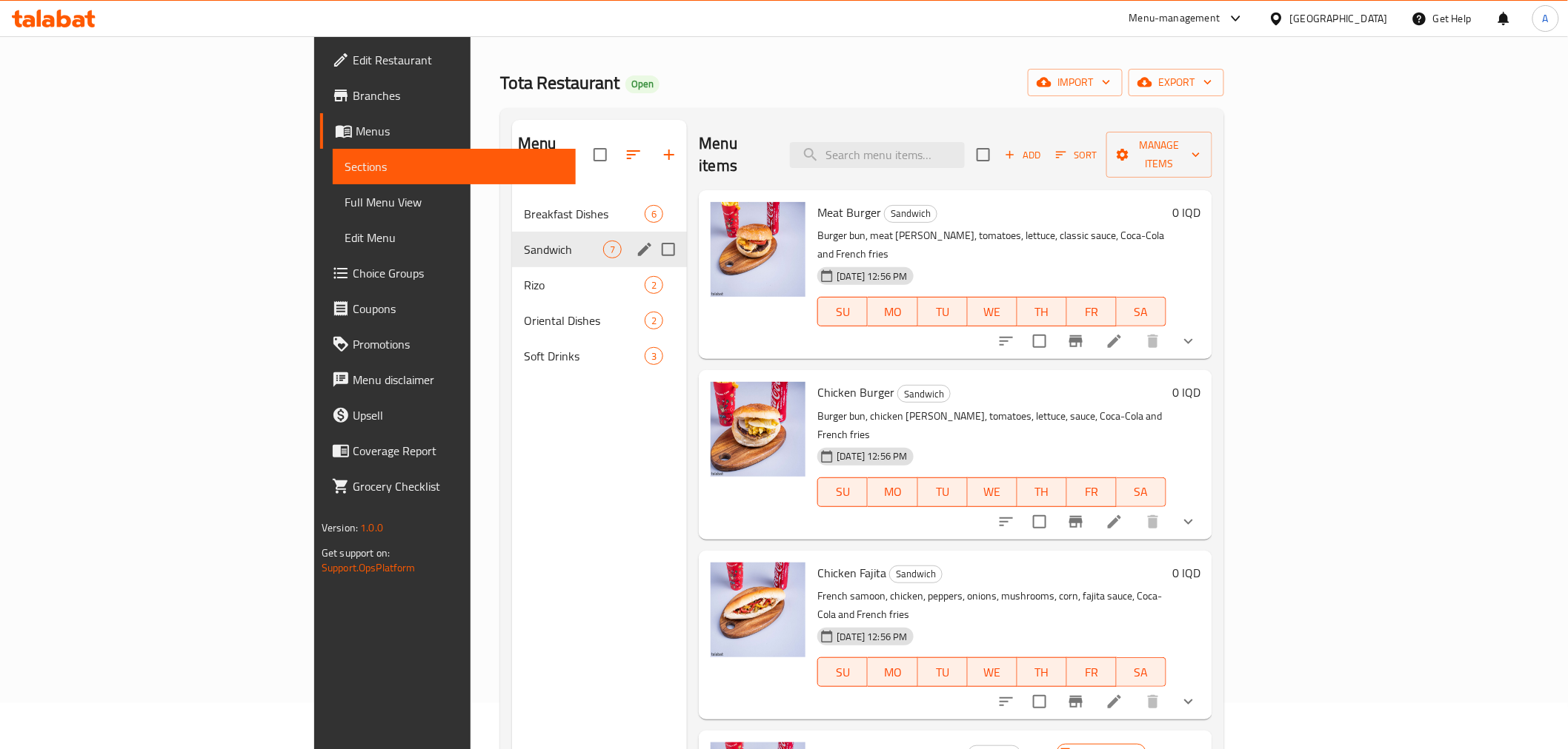
scroll to position [42, 0]
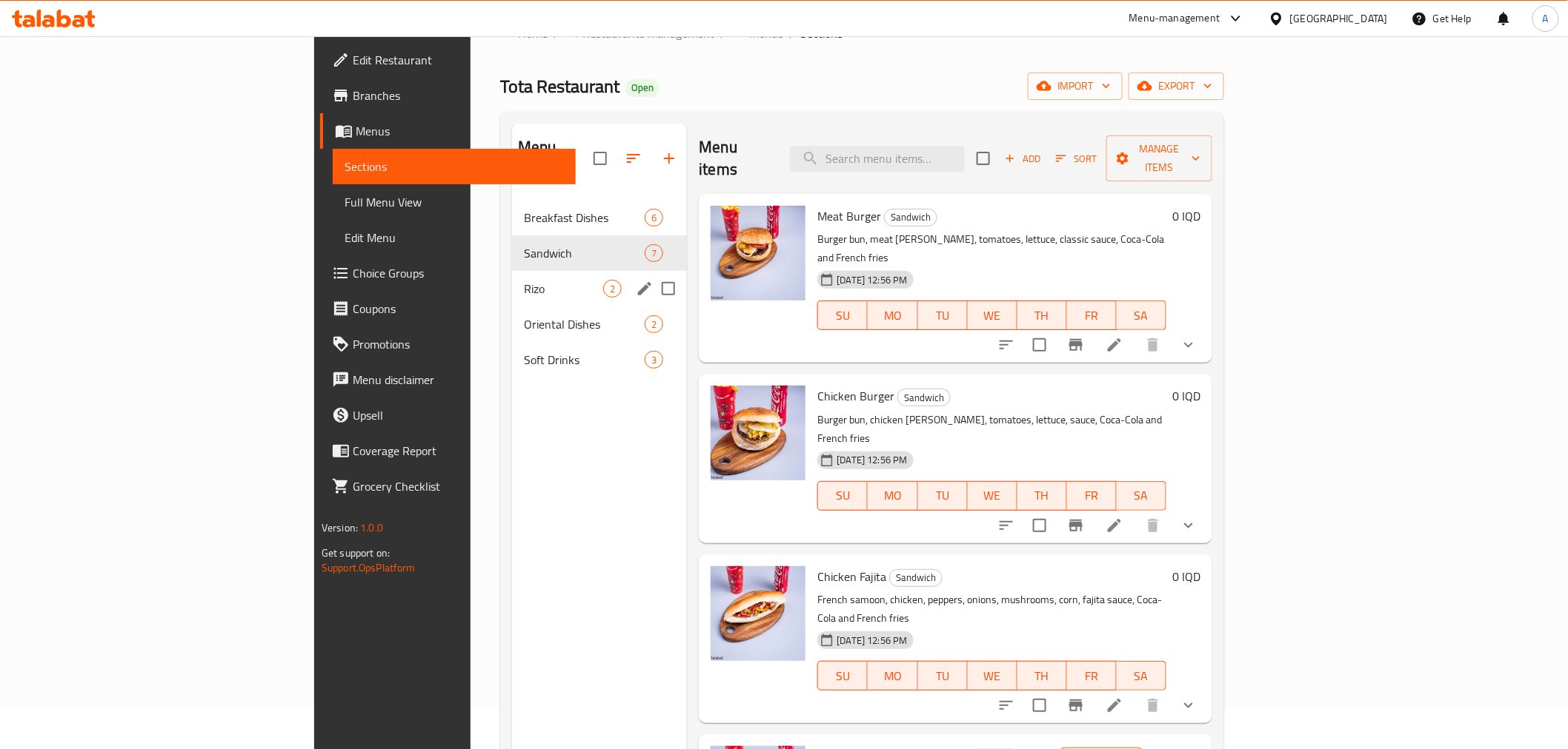
click at [524, 280] on span "Rizo" at bounding box center [563, 289] width 79 height 18
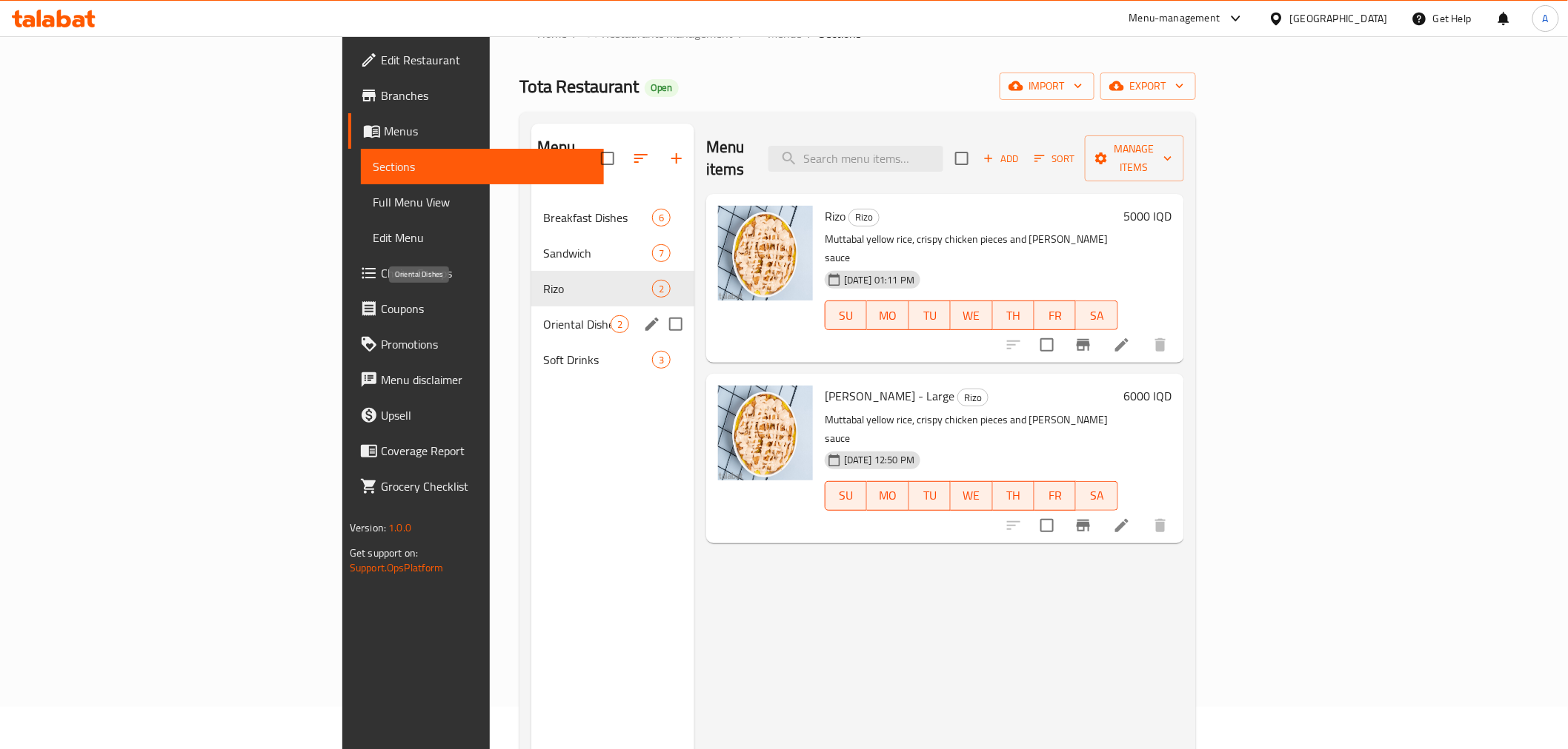
click at [543, 316] on span "Oriental Dishes" at bounding box center [576, 325] width 68 height 18
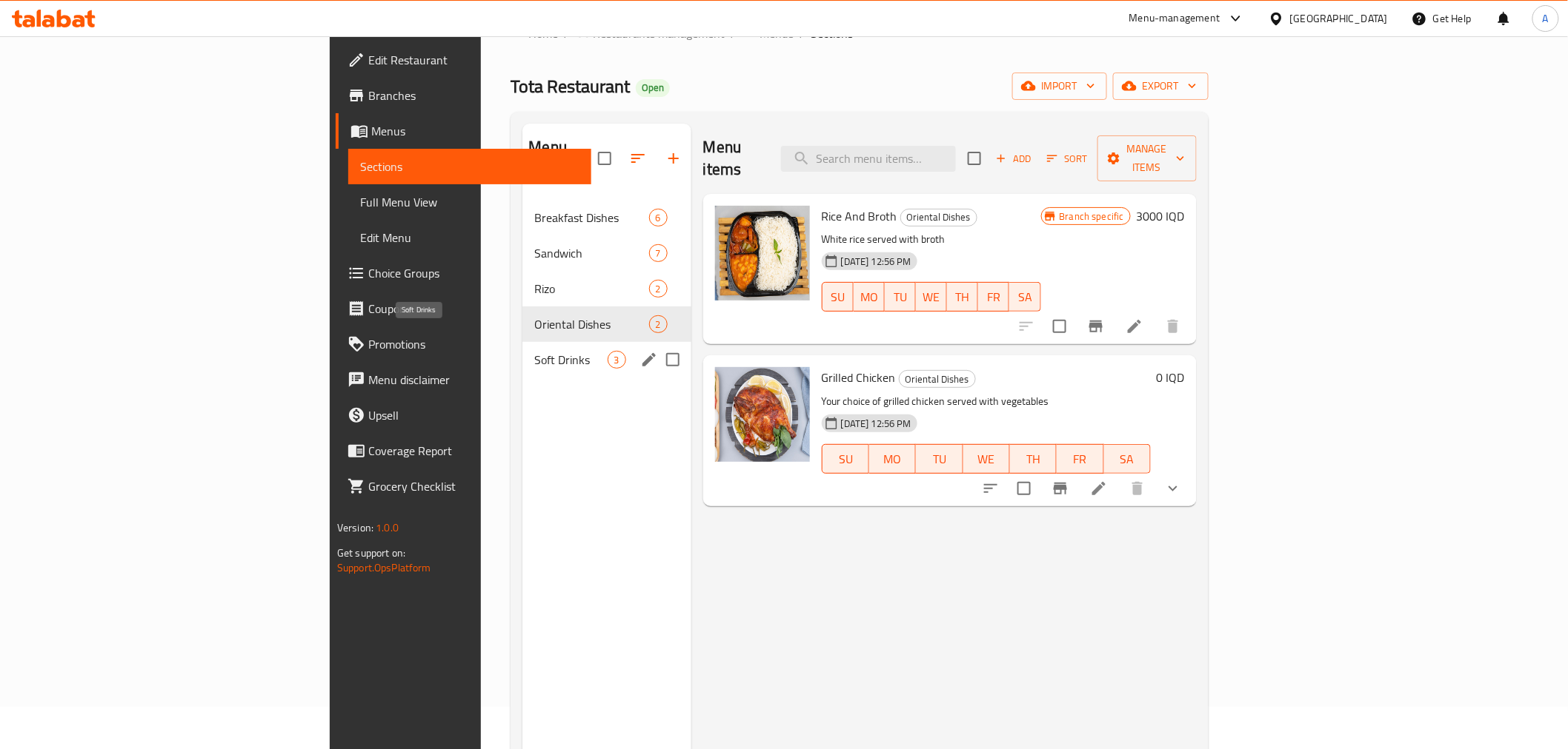
click at [534, 351] on span "Soft Drinks" at bounding box center [570, 360] width 73 height 18
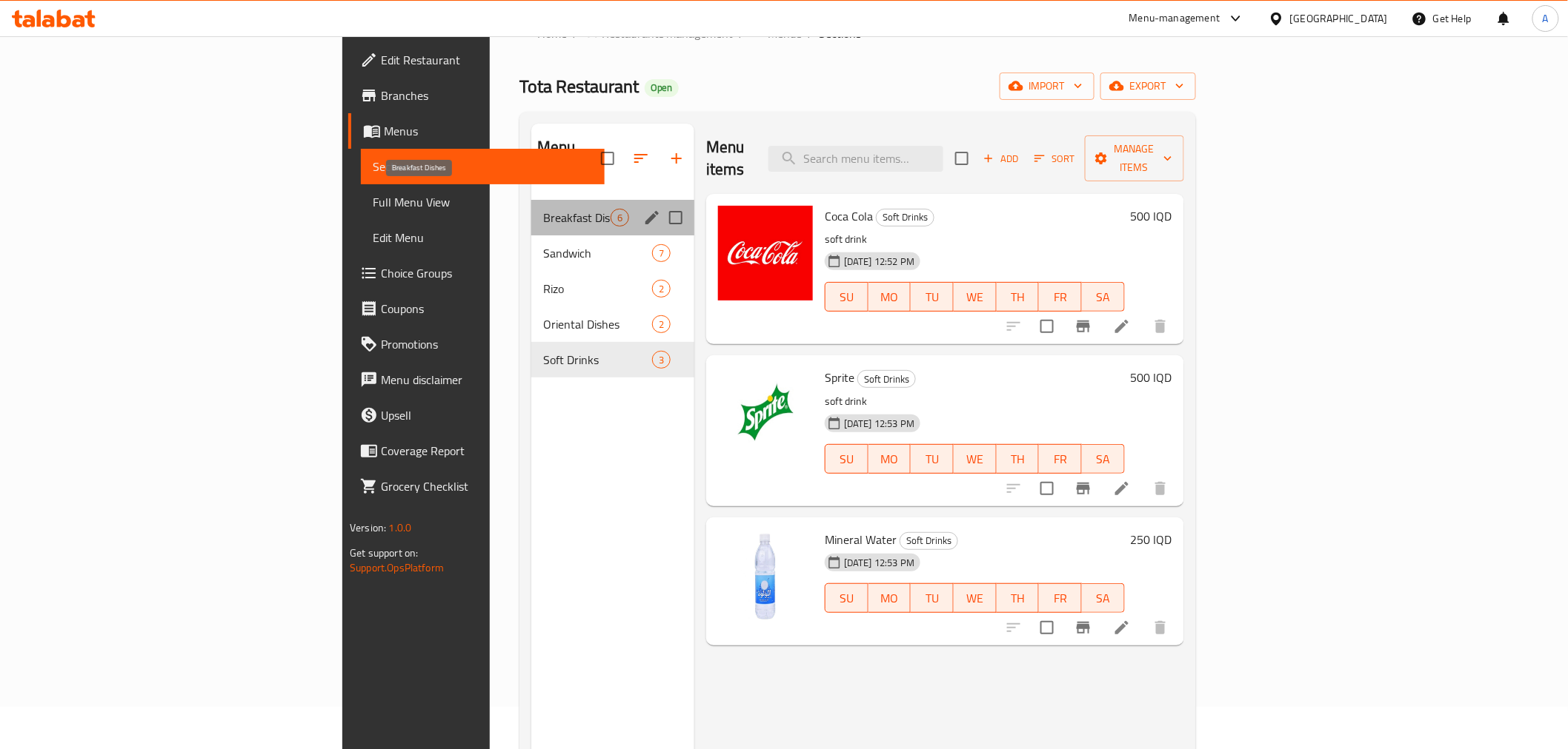
click at [543, 209] on span "Breakfast Dishes" at bounding box center [576, 218] width 68 height 18
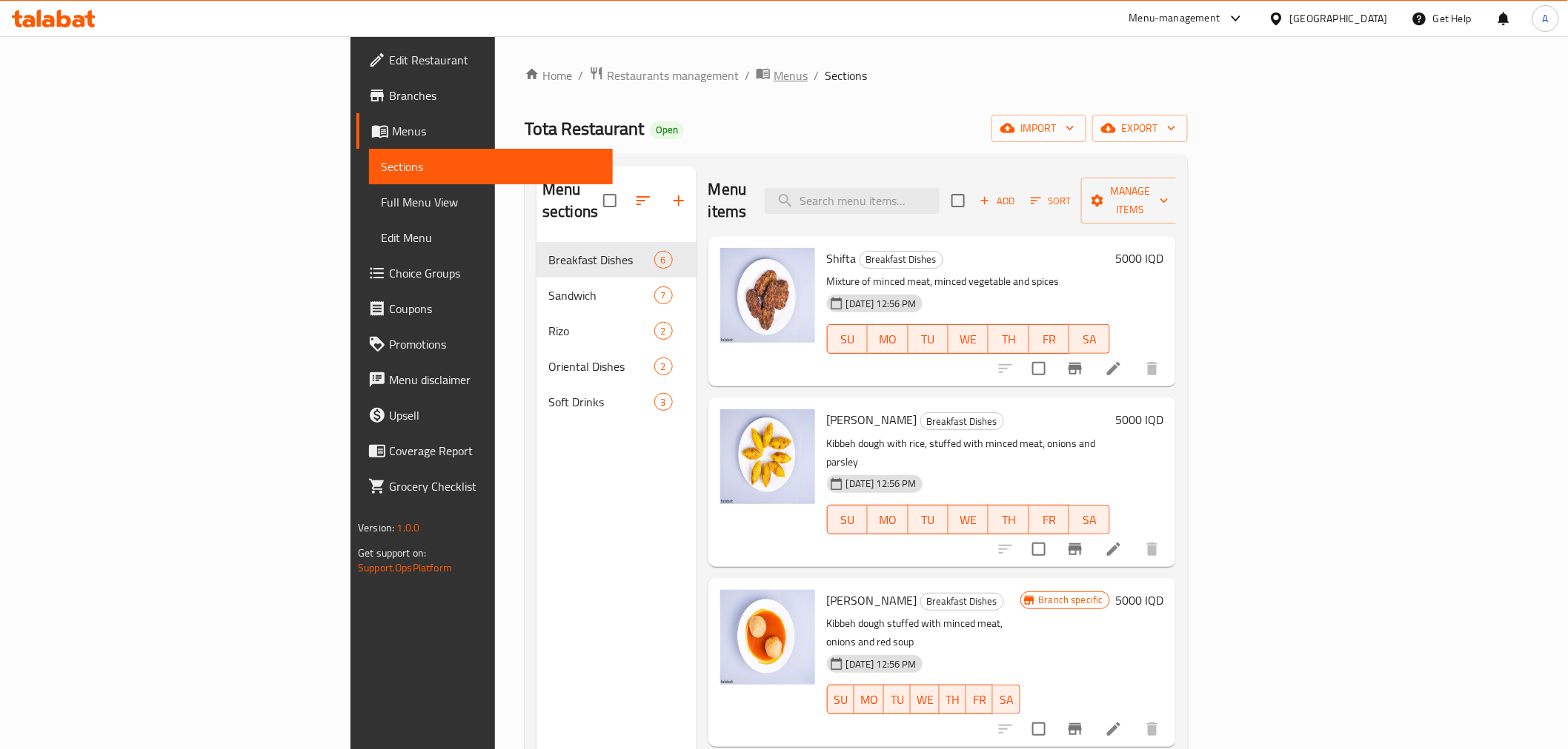
click at [773, 79] on span "Menus" at bounding box center [790, 75] width 34 height 18
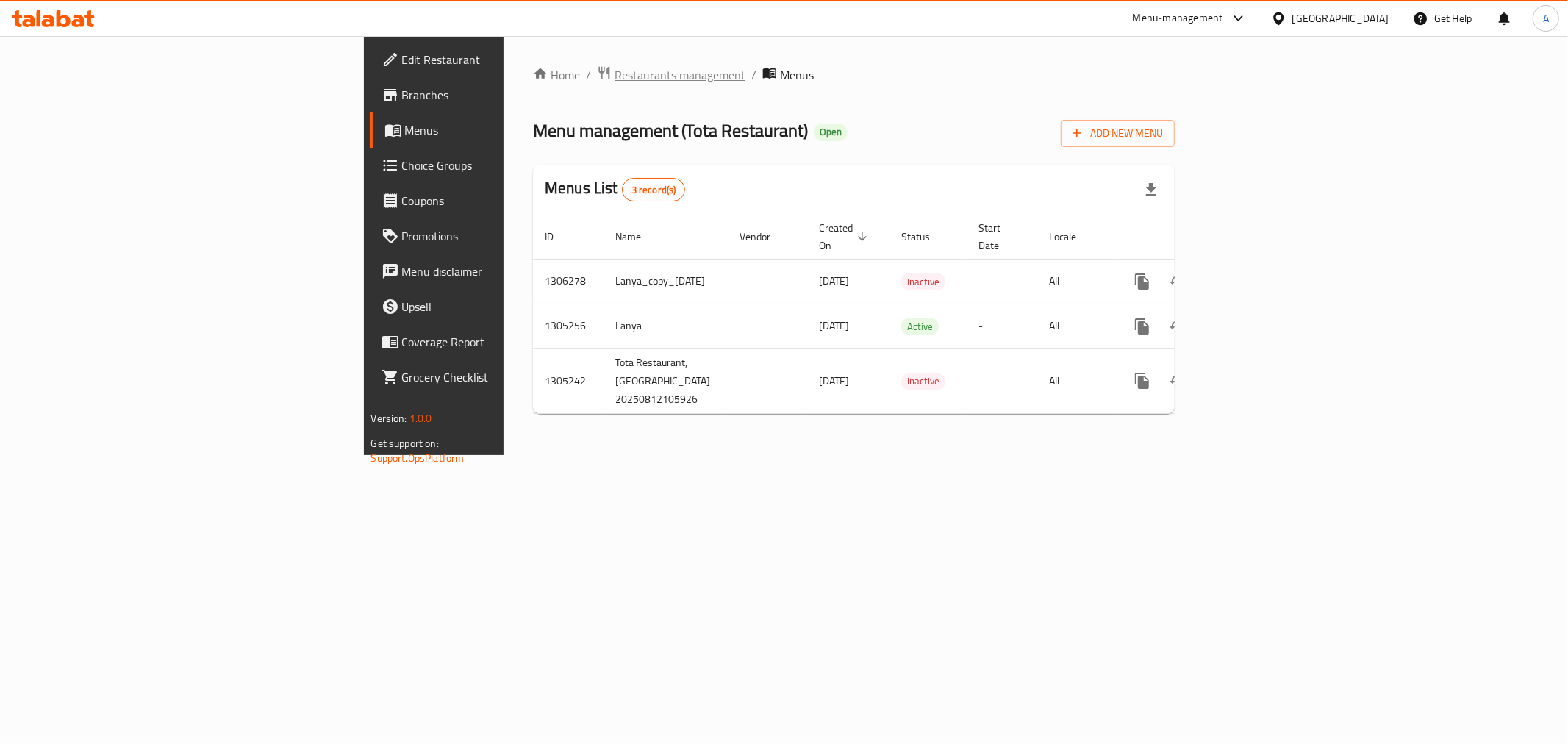
click at [615, 83] on span "Restaurants management" at bounding box center [680, 75] width 131 height 17
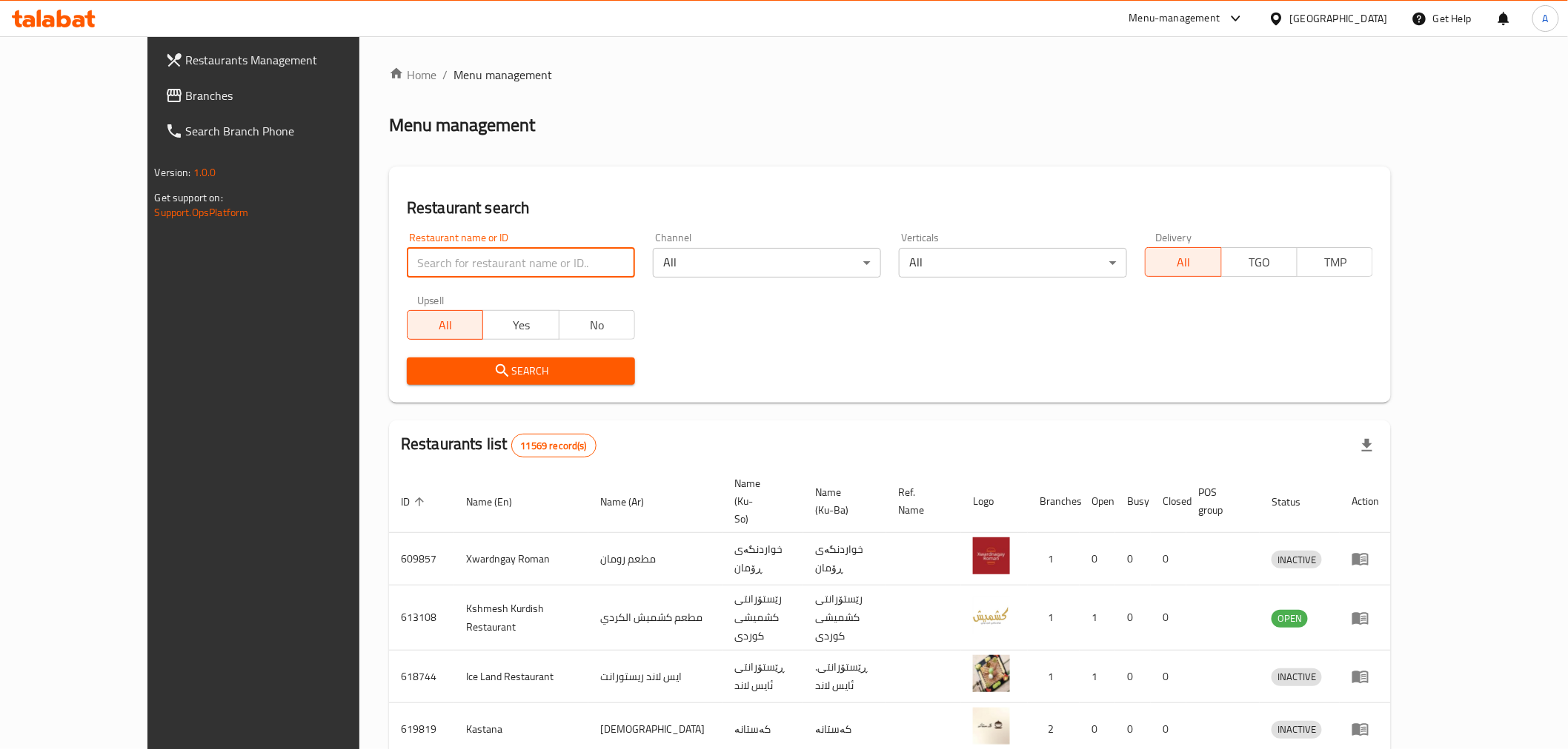
click at [407, 261] on input "search" at bounding box center [521, 263] width 228 height 30
type input "mina"
click button "Search" at bounding box center [521, 371] width 228 height 27
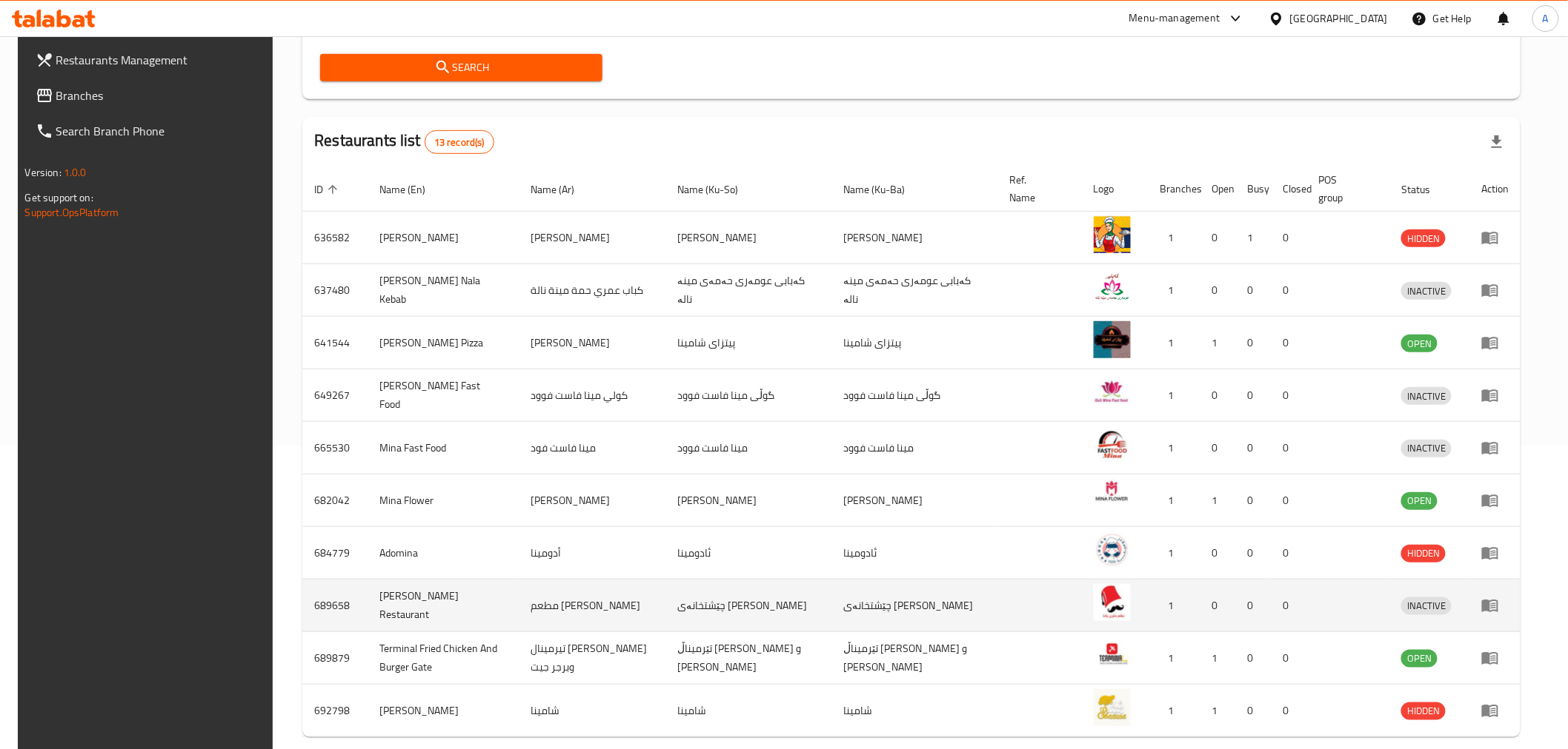
scroll to position [374, 0]
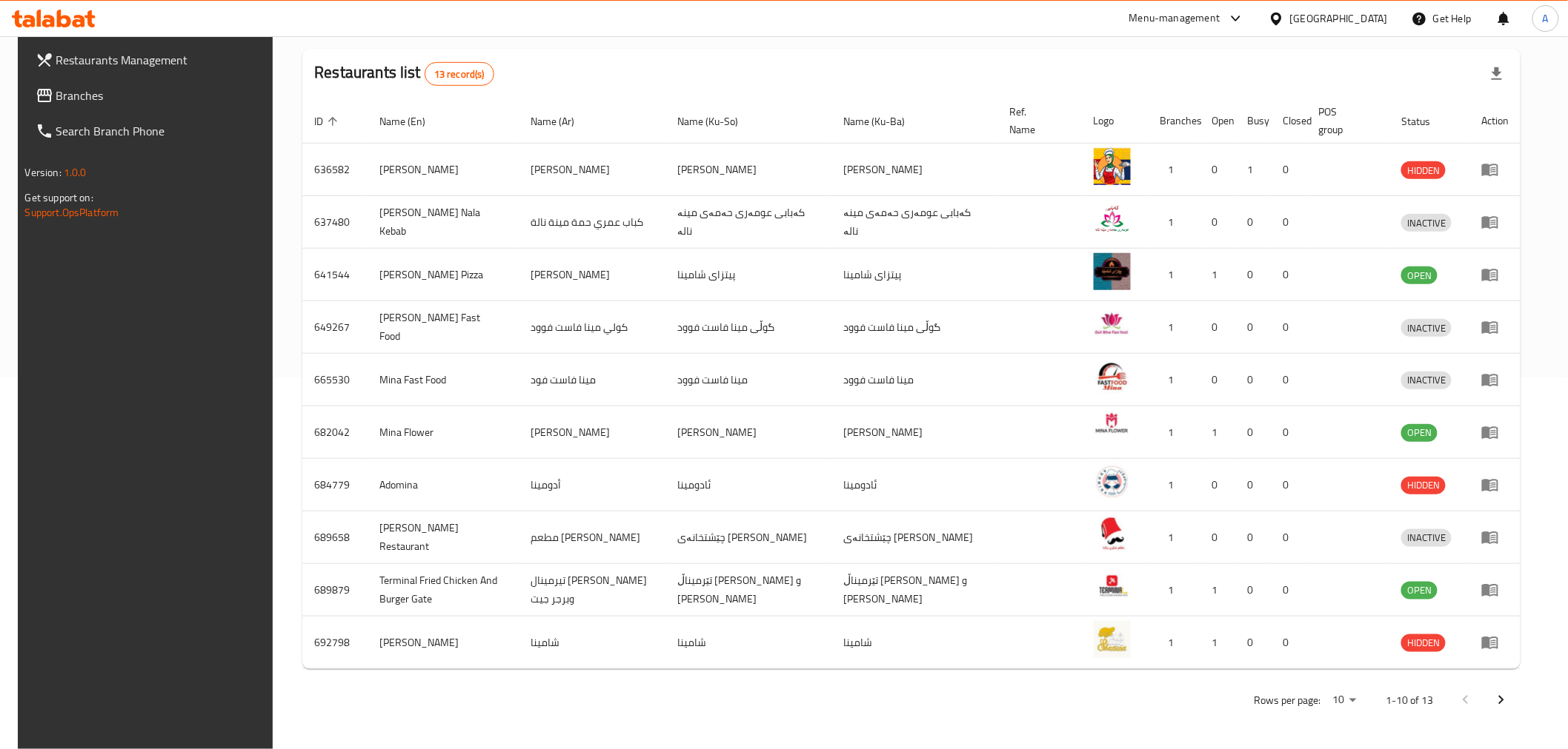
click at [1345, 378] on body "​ Menu-management Iraq Get Help A Restaurants Management Branches Search Branch…" at bounding box center [784, 21] width 1568 height 713
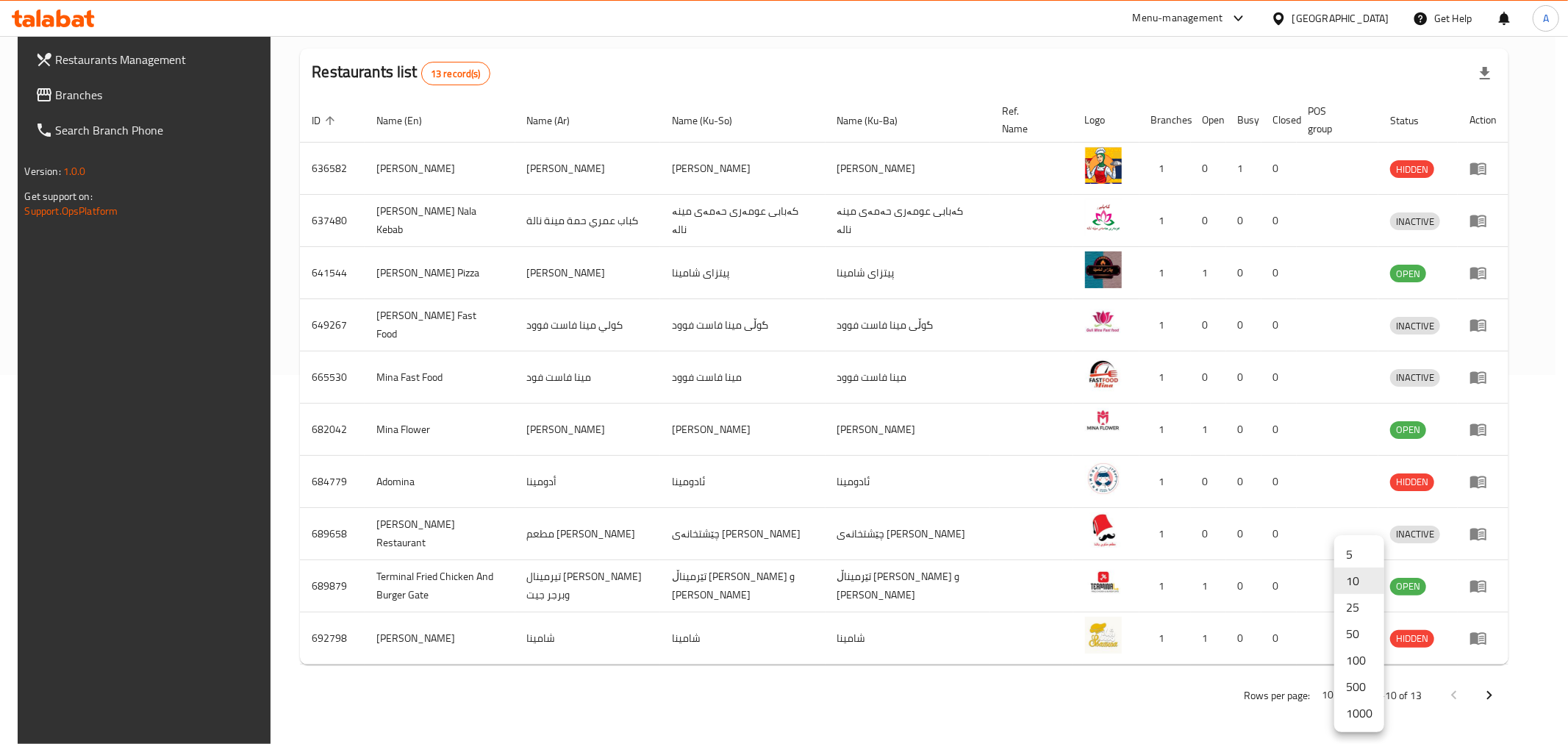
click at [1361, 712] on li "1000" at bounding box center [1358, 714] width 50 height 26
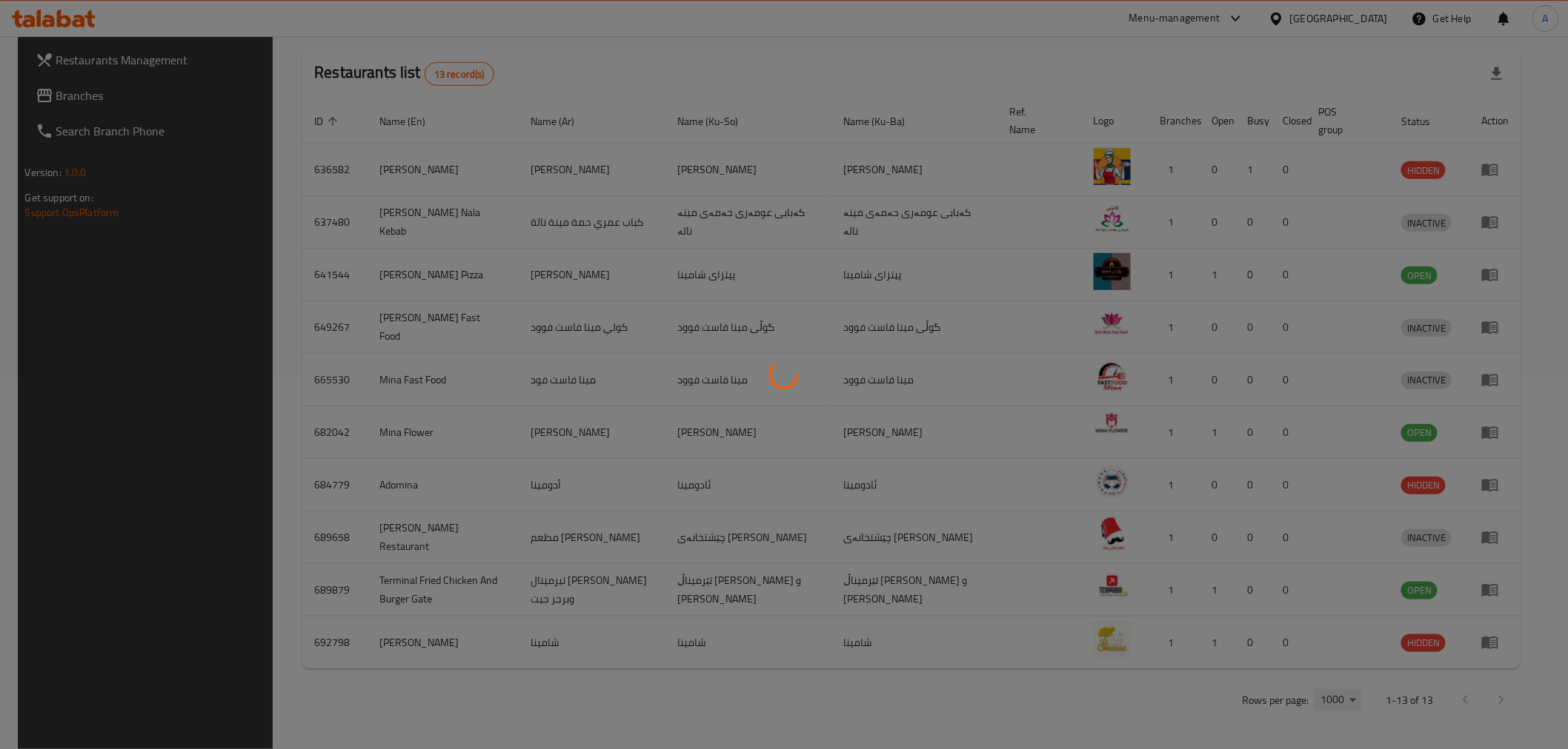
scroll to position [533, 0]
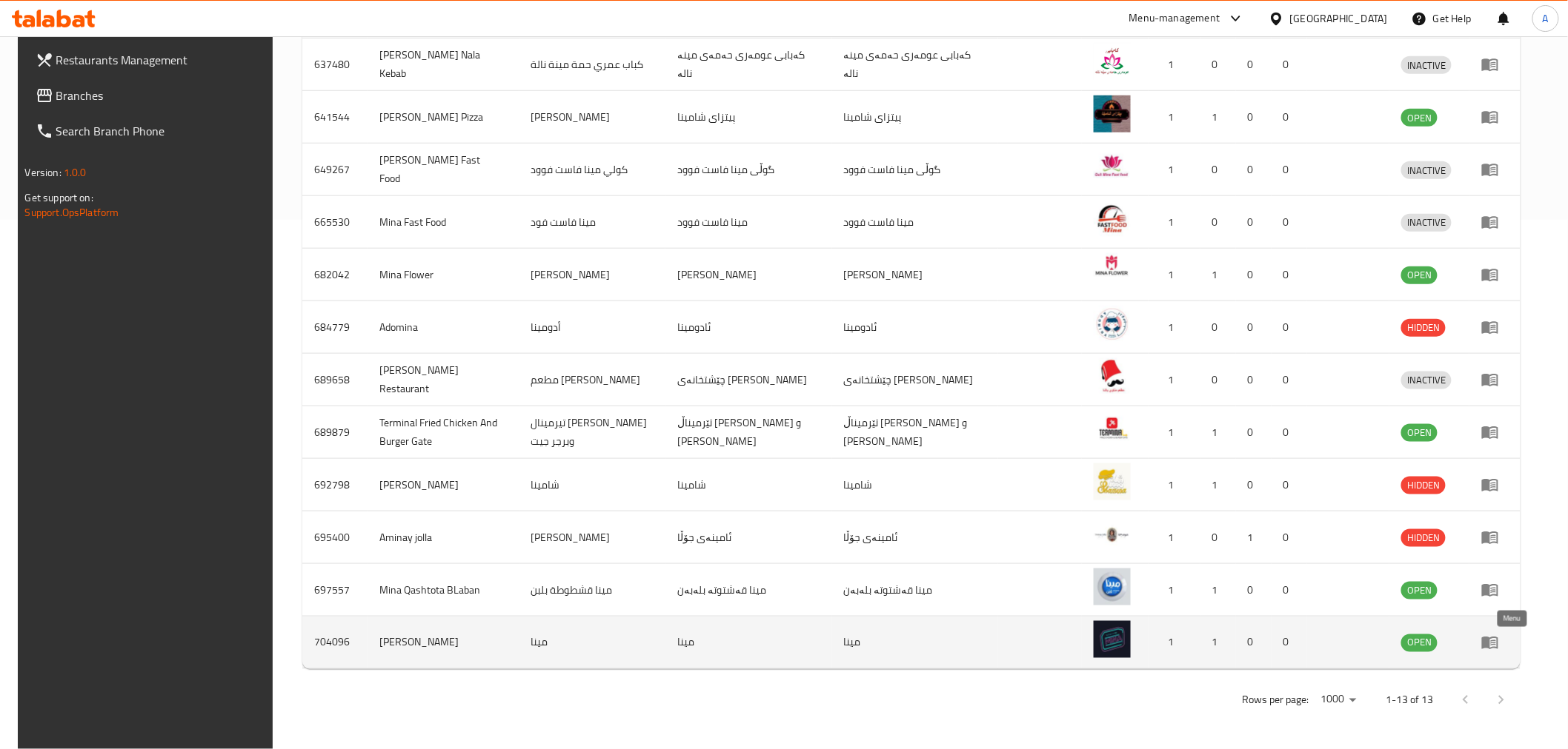
click at [1508, 642] on link "enhanced table" at bounding box center [1494, 643] width 27 height 18
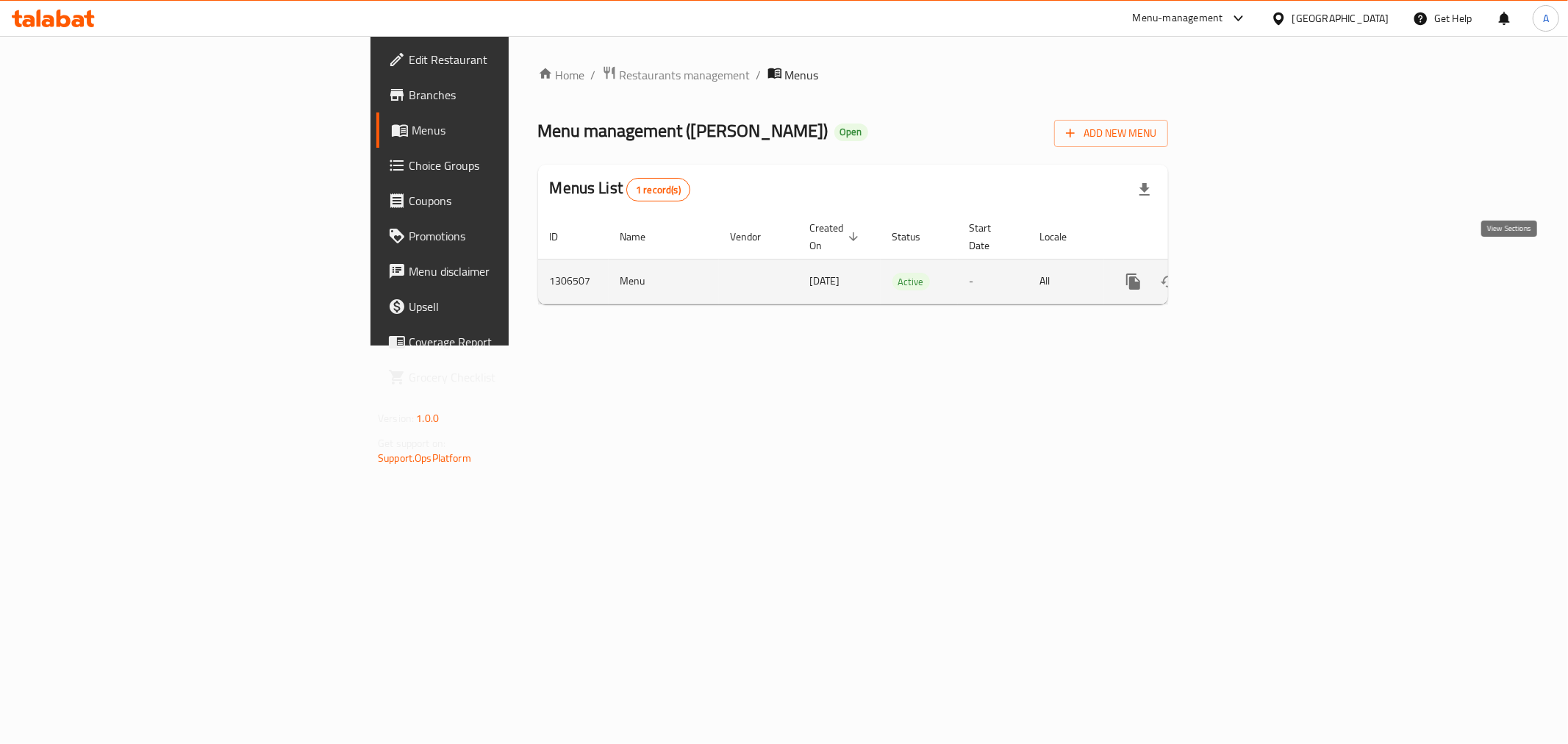
click at [1248, 273] on icon "enhanced table" at bounding box center [1239, 281] width 17 height 17
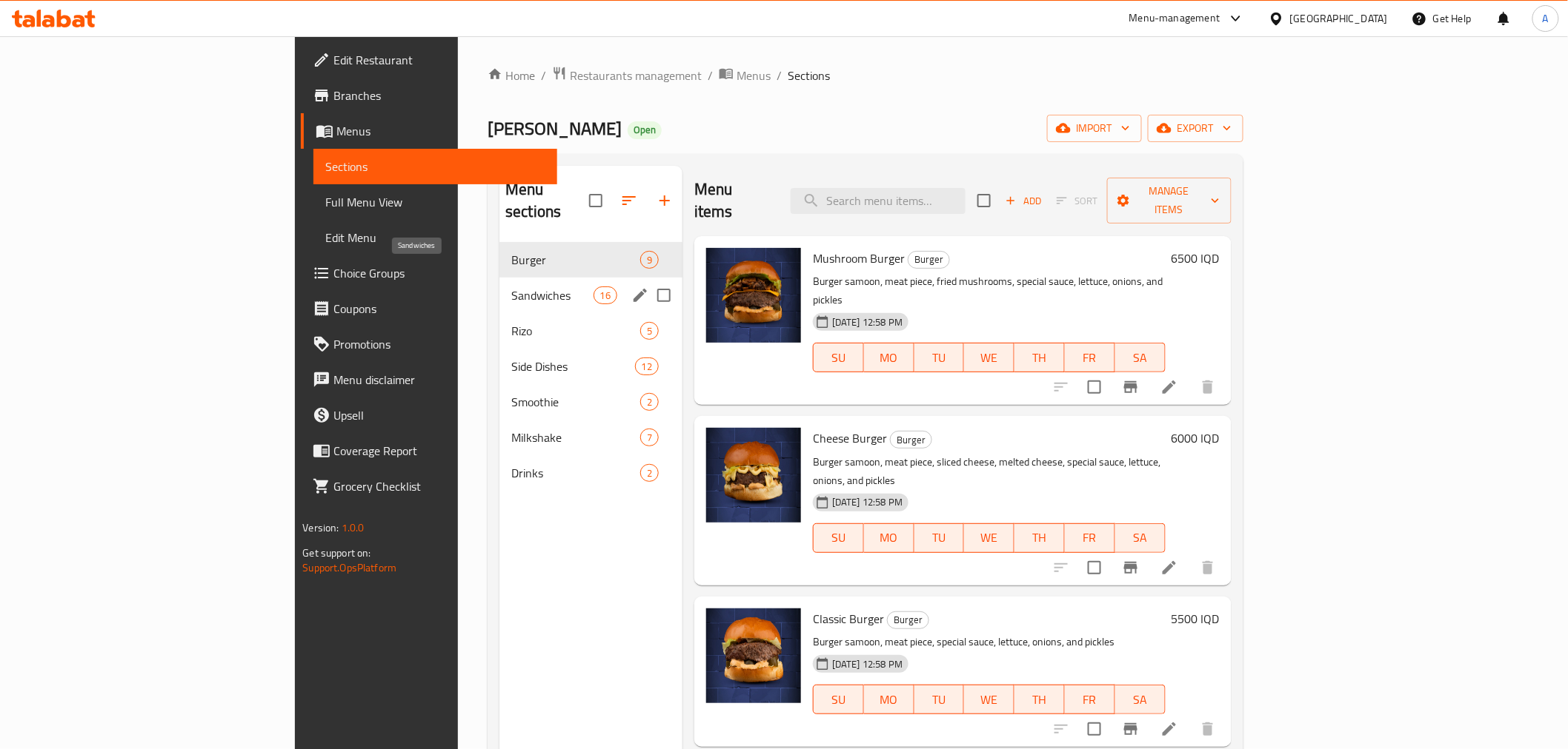
click at [512, 287] on span "Sandwiches" at bounding box center [553, 296] width 82 height 18
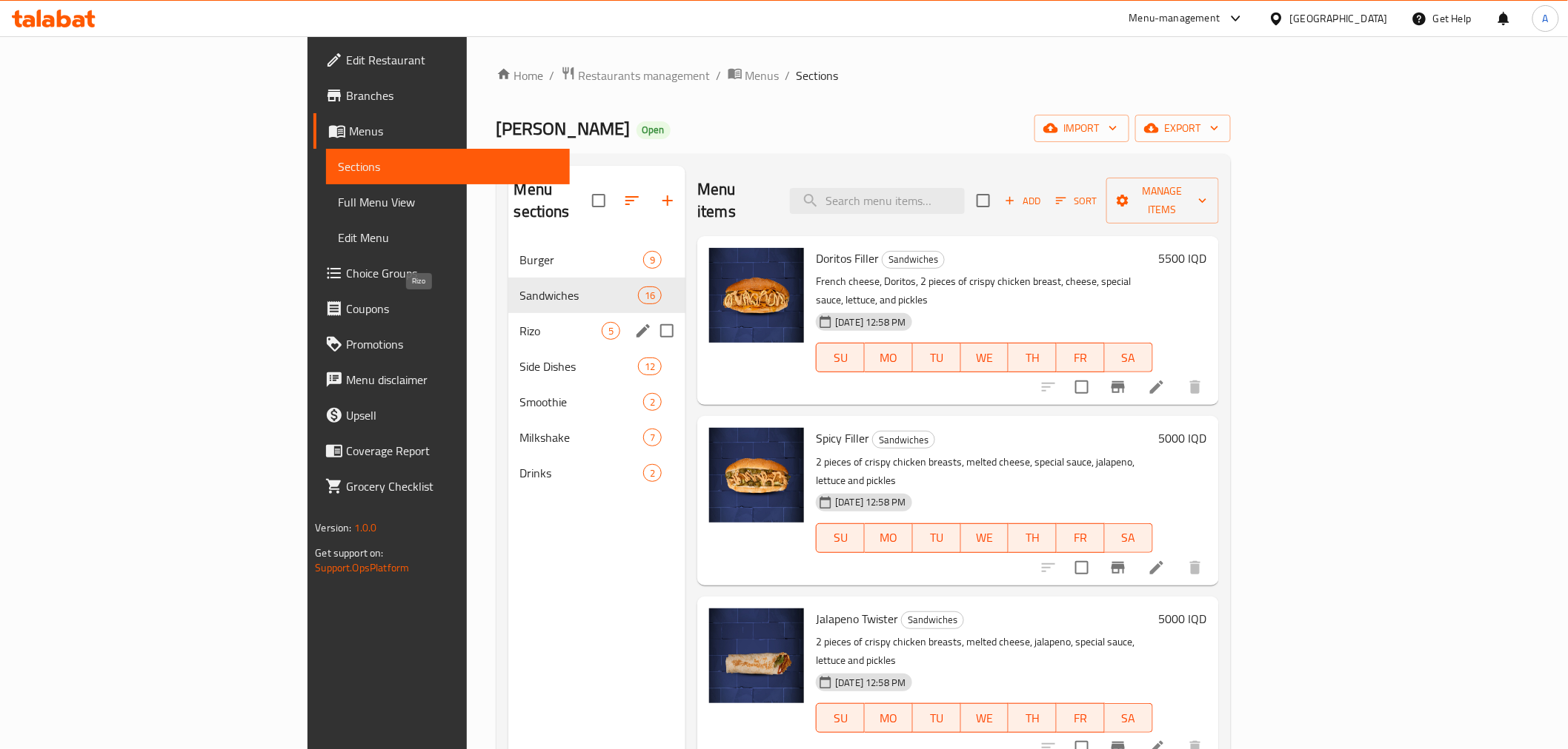
click at [520, 322] on span "Rizo" at bounding box center [562, 331] width 82 height 18
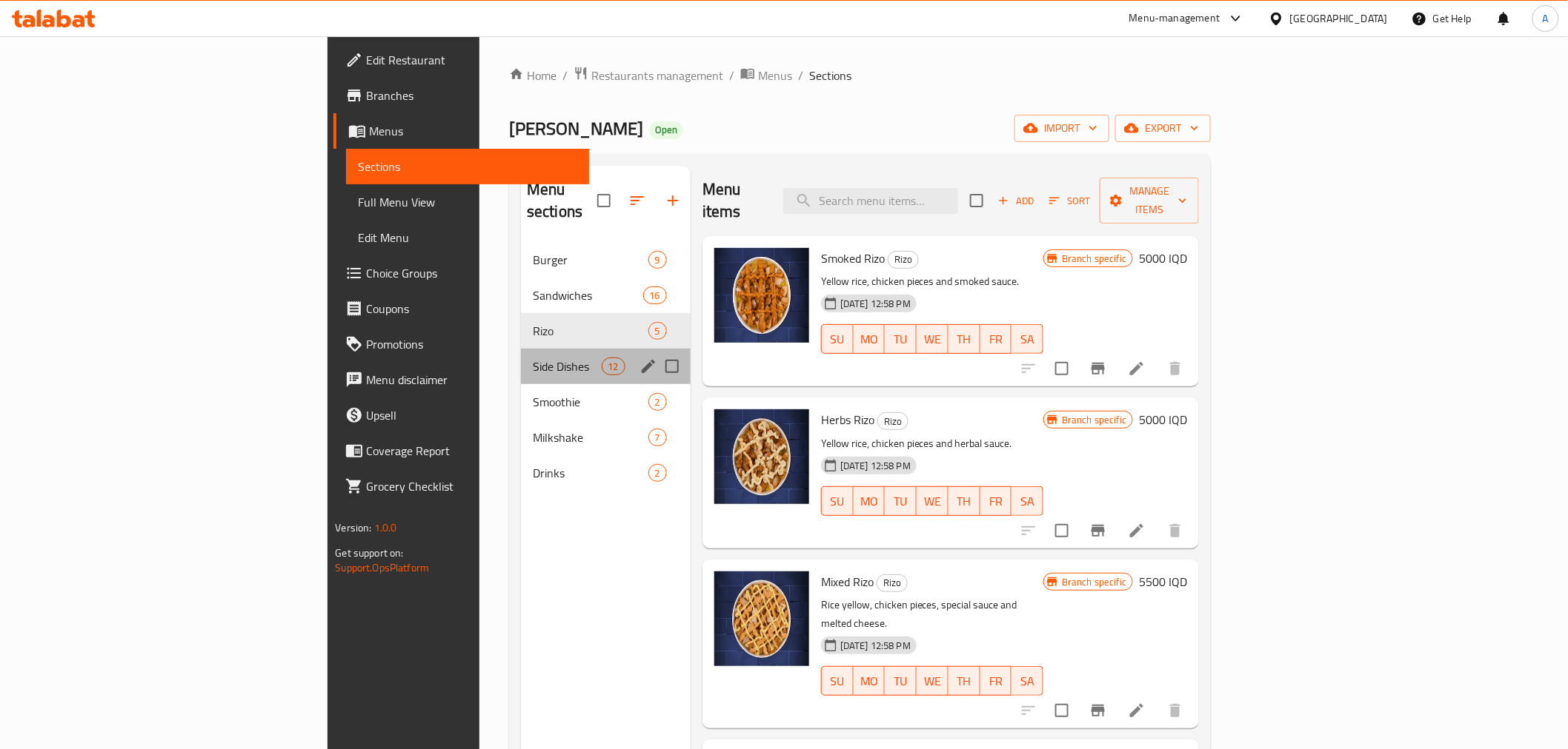
click at [521, 349] on div "Side Dishes 12" at bounding box center [605, 367] width 169 height 36
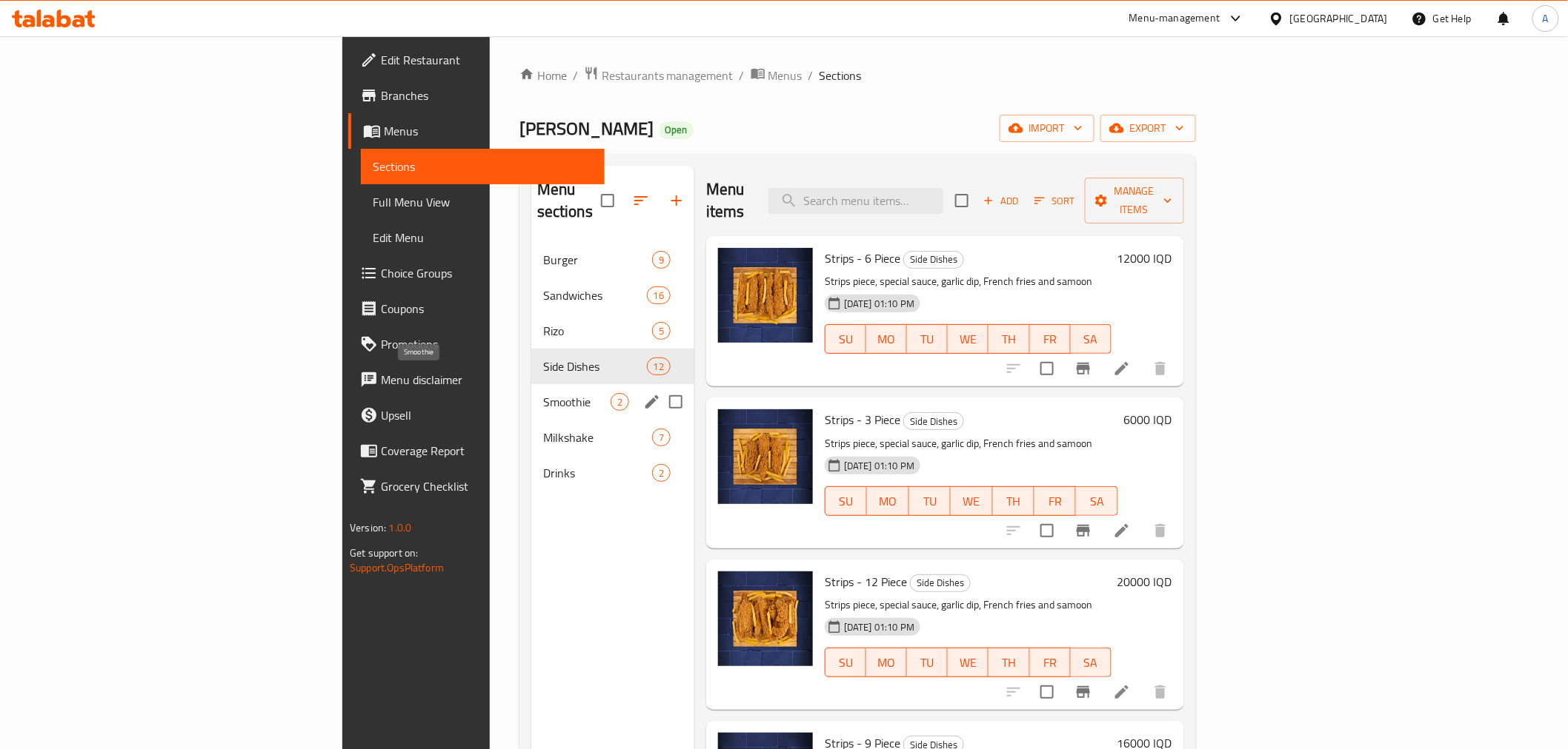
click at [543, 393] on span "Smoothie" at bounding box center [576, 402] width 68 height 18
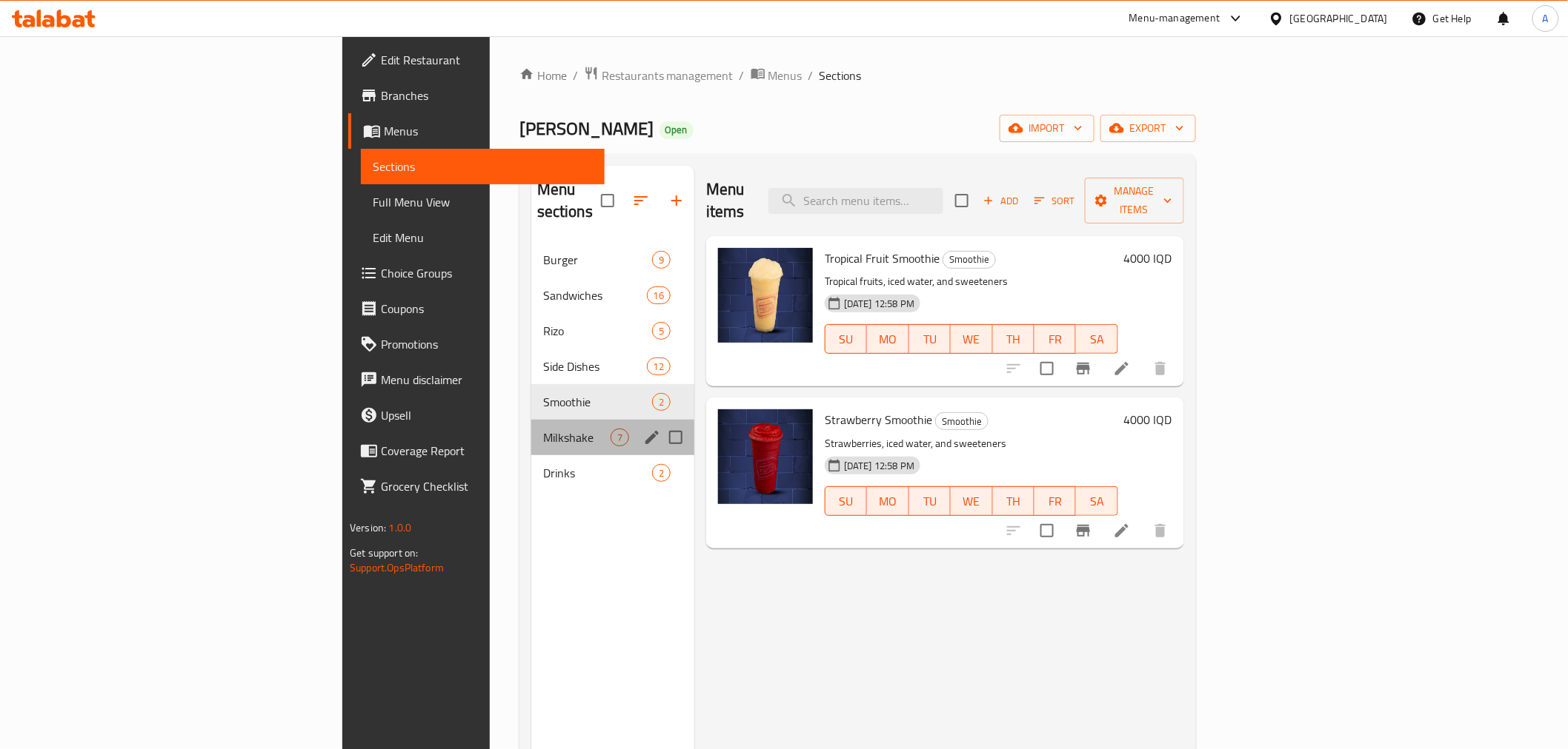
click at [531, 420] on div "Milkshake 7" at bounding box center [612, 438] width 163 height 36
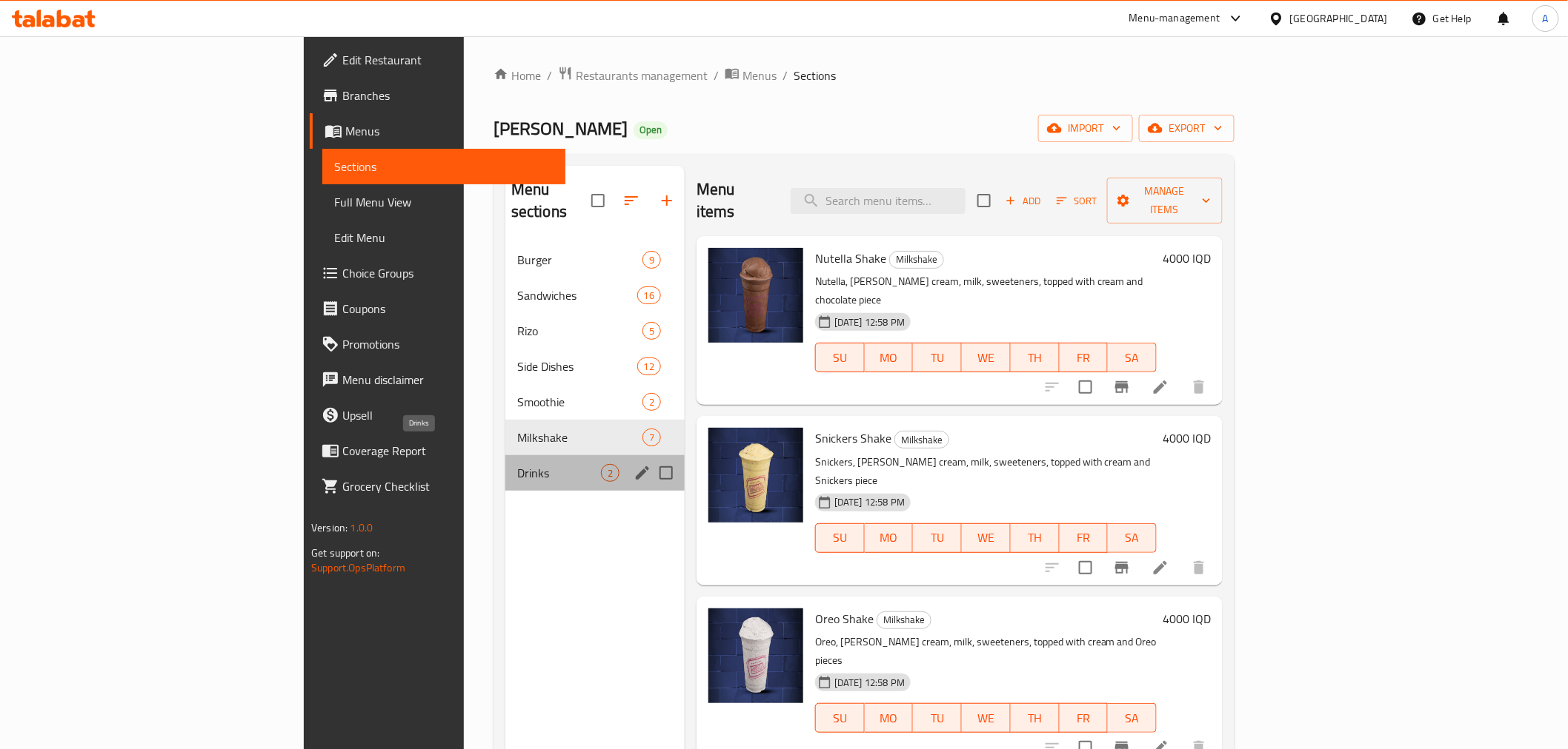
click at [517, 464] on span "Drinks" at bounding box center [558, 473] width 83 height 18
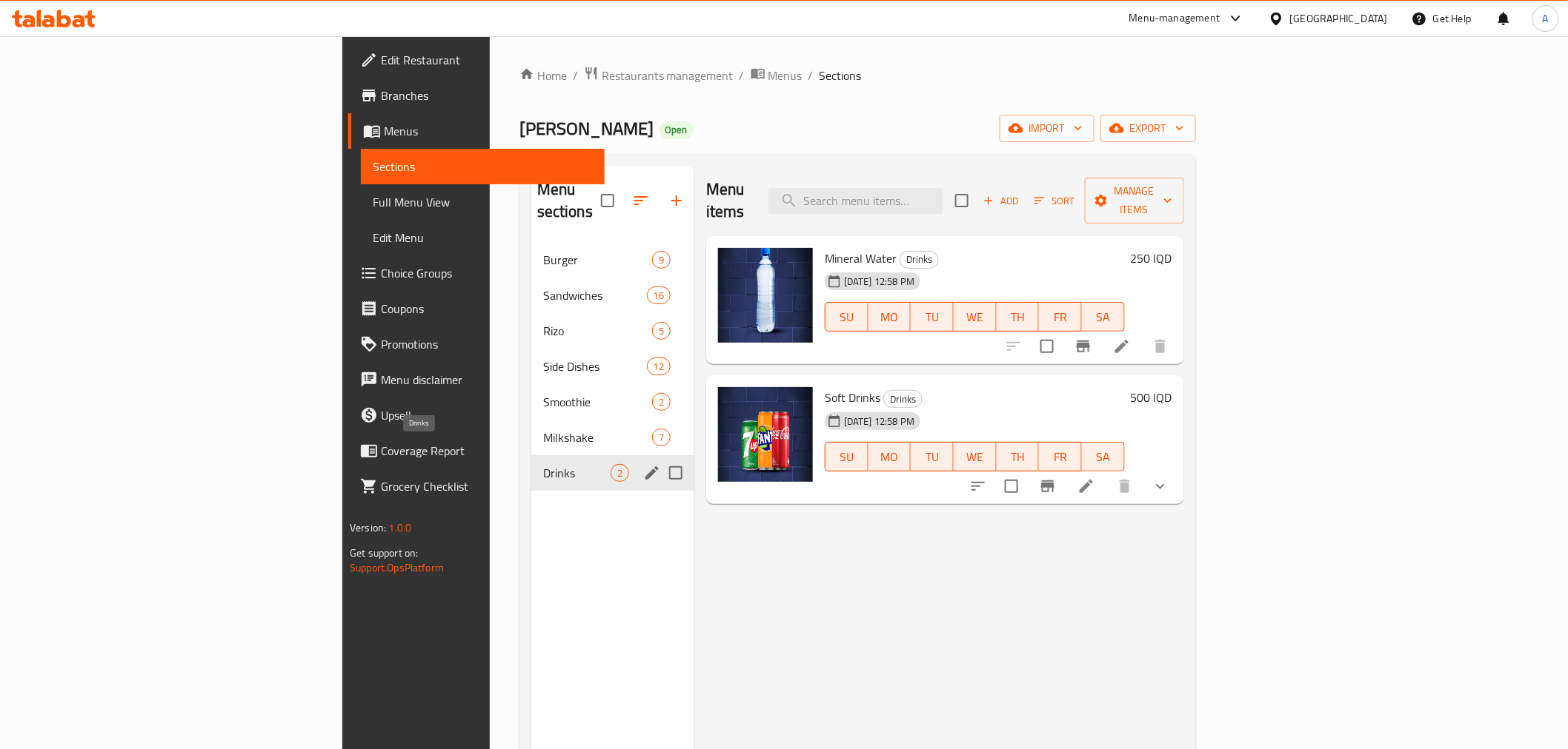
click at [543, 464] on span "Drinks" at bounding box center [576, 473] width 68 height 18
click at [531, 432] on div "Milkshake 7" at bounding box center [612, 438] width 163 height 36
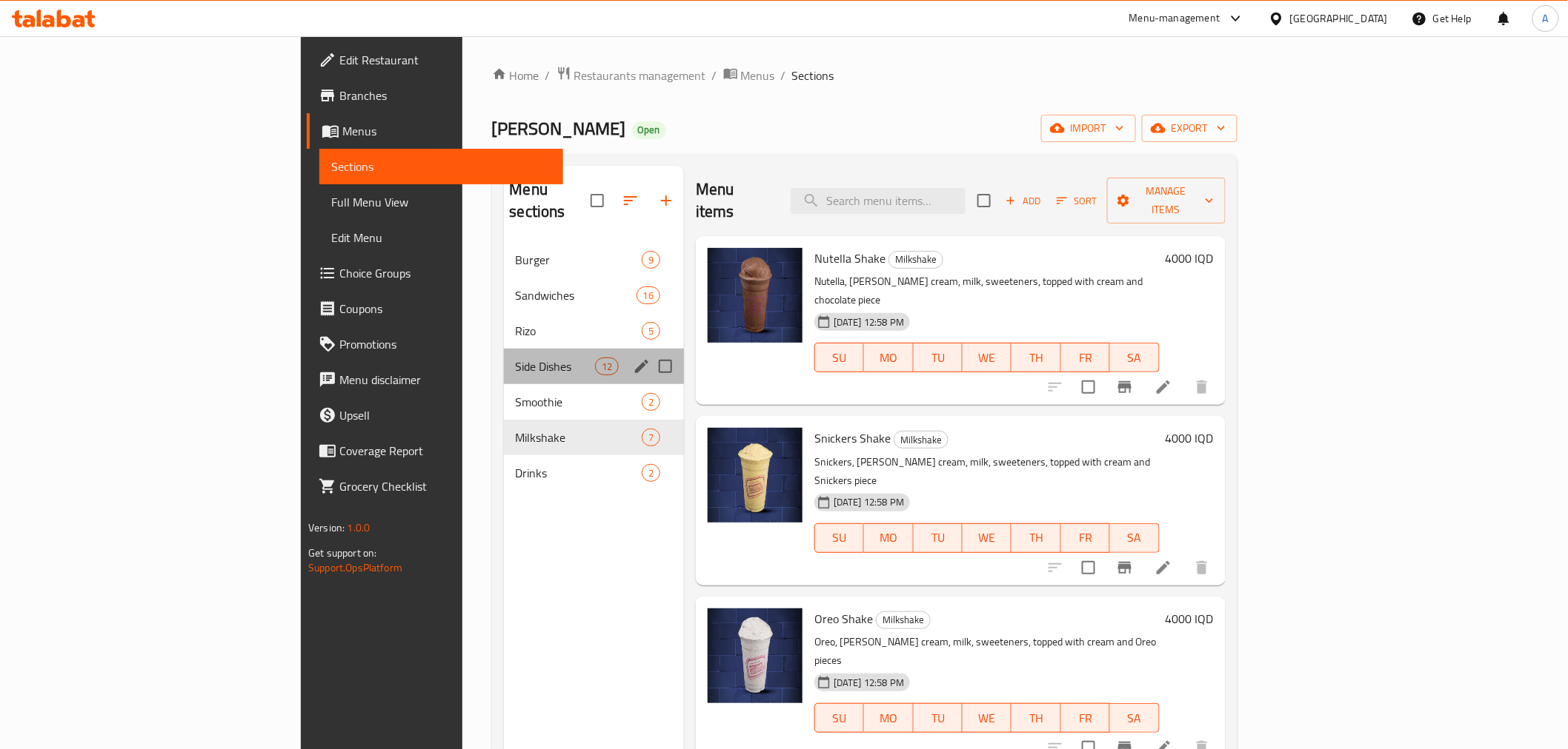
click at [504, 354] on div "Side Dishes 12" at bounding box center [594, 367] width 181 height 36
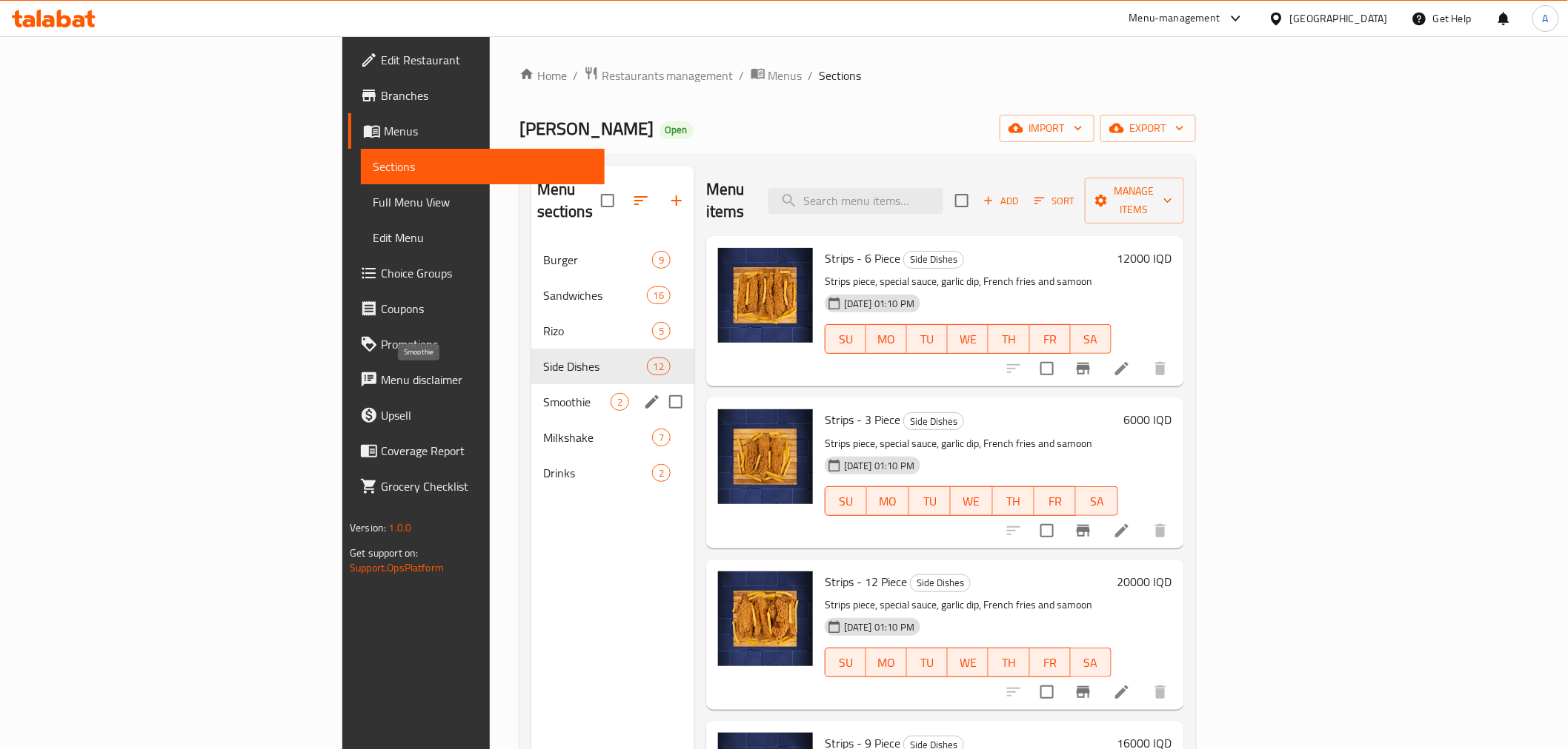
click at [543, 393] on span "Smoothie" at bounding box center [576, 402] width 68 height 18
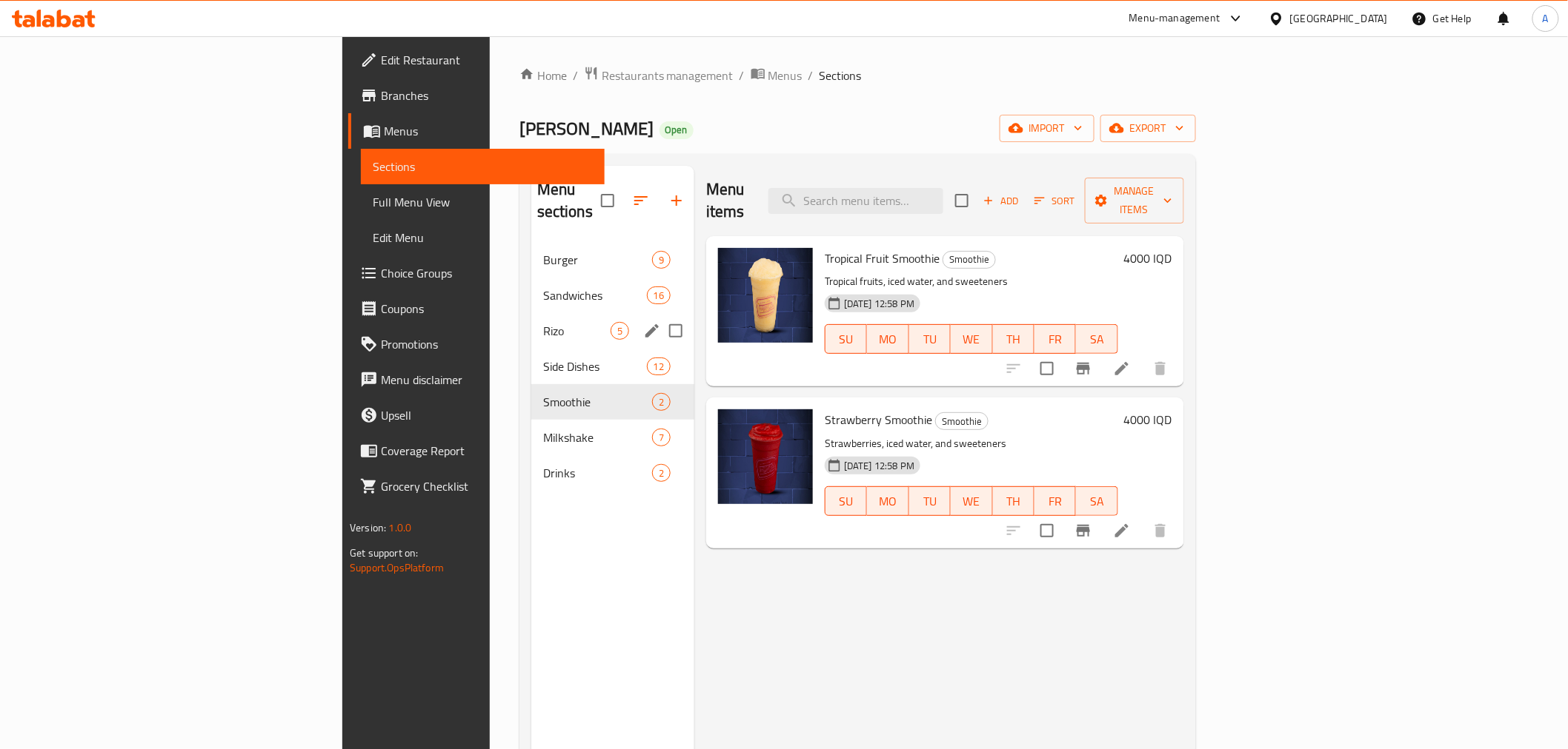
click at [531, 321] on div "Rizo 5" at bounding box center [612, 331] width 163 height 36
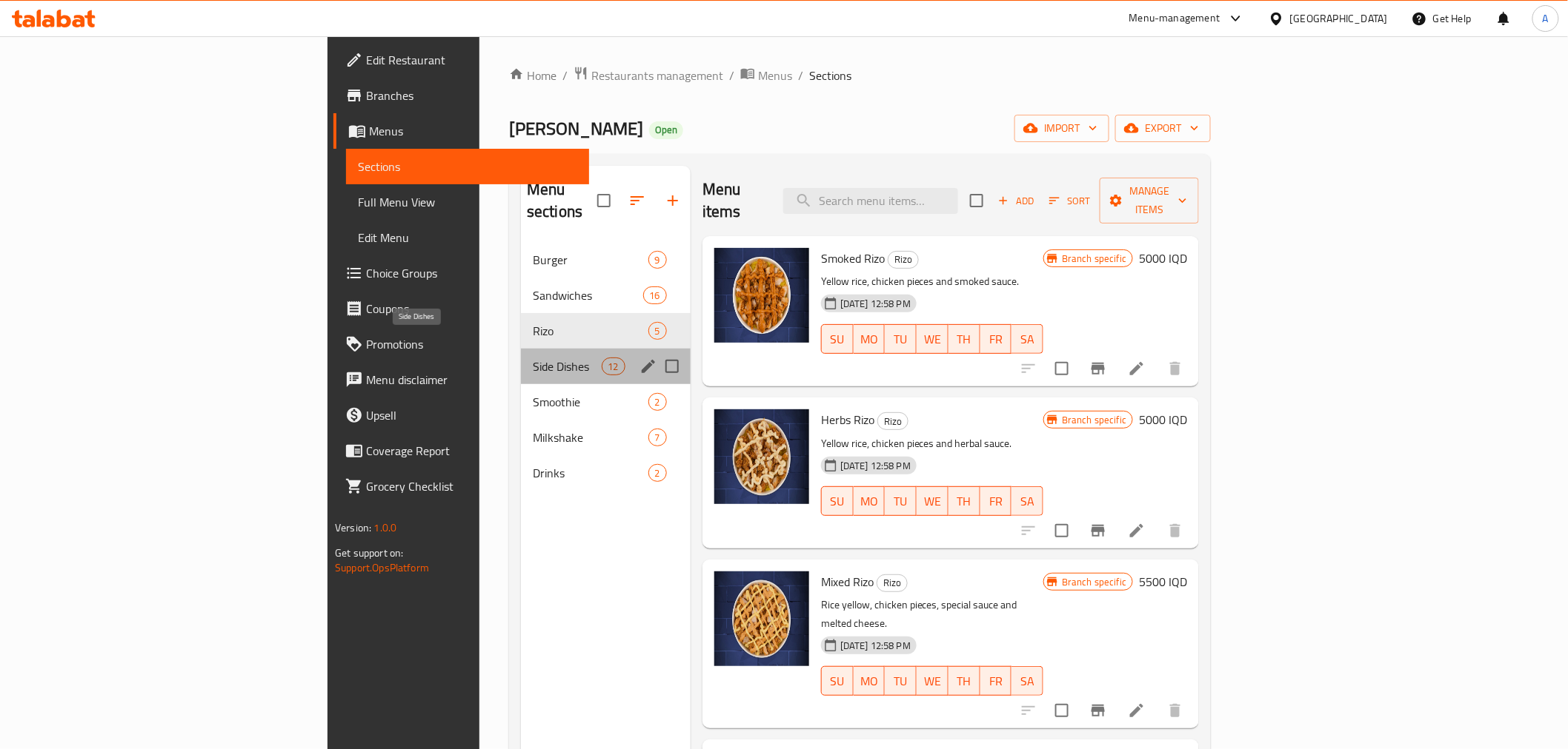
click at [533, 358] on span "Side Dishes" at bounding box center [567, 367] width 69 height 18
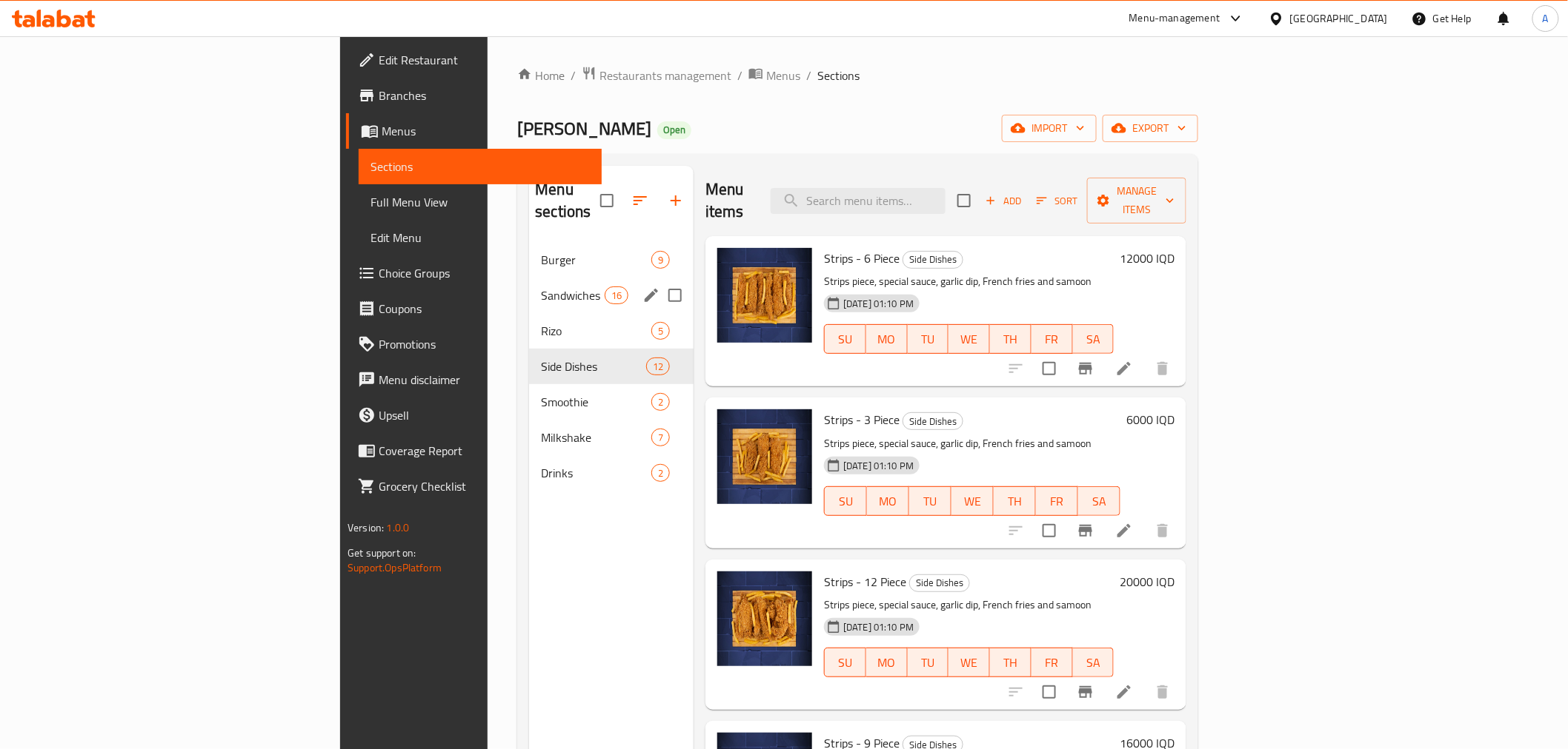
click at [541, 287] on span "Sandwiches" at bounding box center [572, 296] width 63 height 18
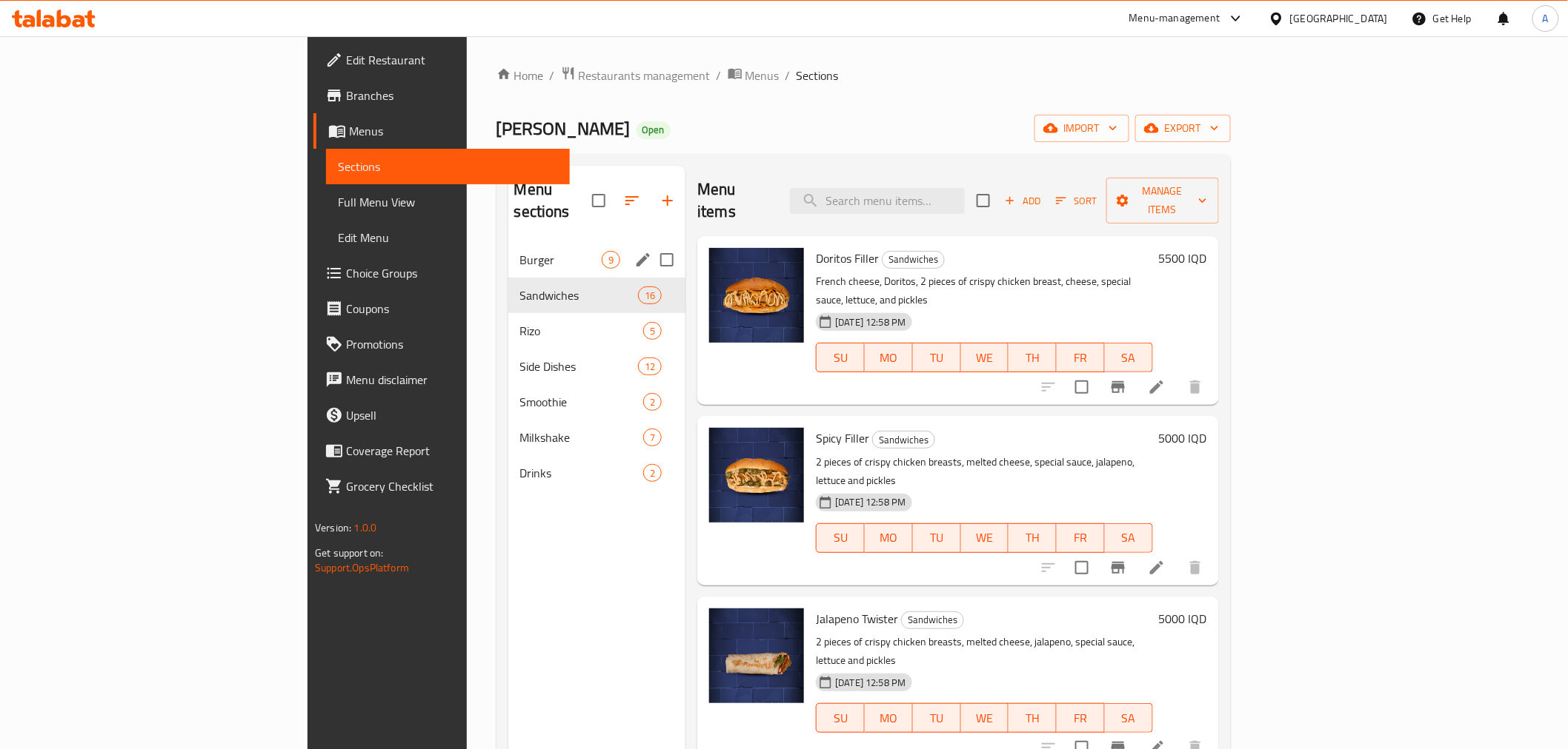
click at [520, 251] on span "Burger" at bounding box center [562, 260] width 82 height 18
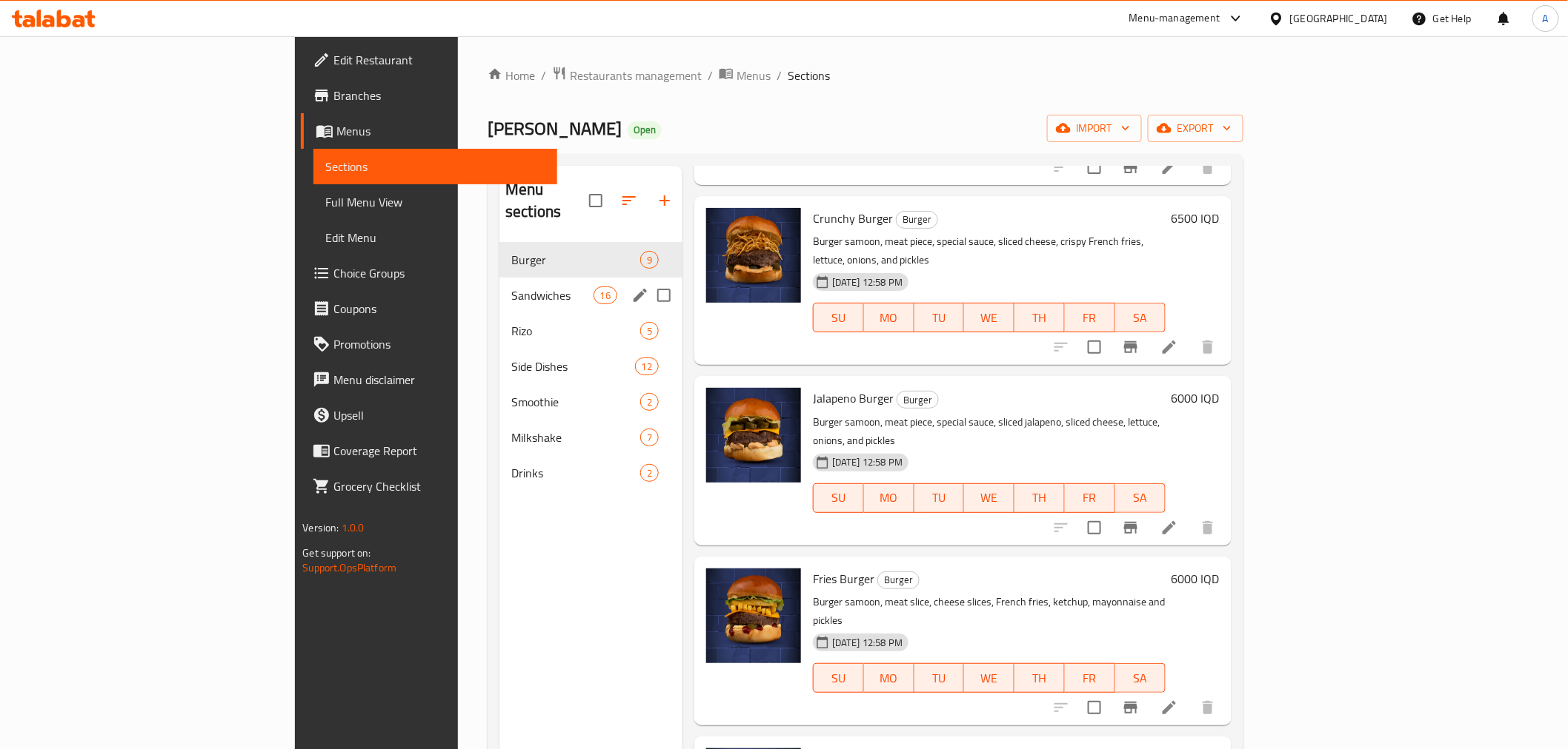
click at [499, 278] on div "Sandwiches 16" at bounding box center [591, 296] width 183 height 36
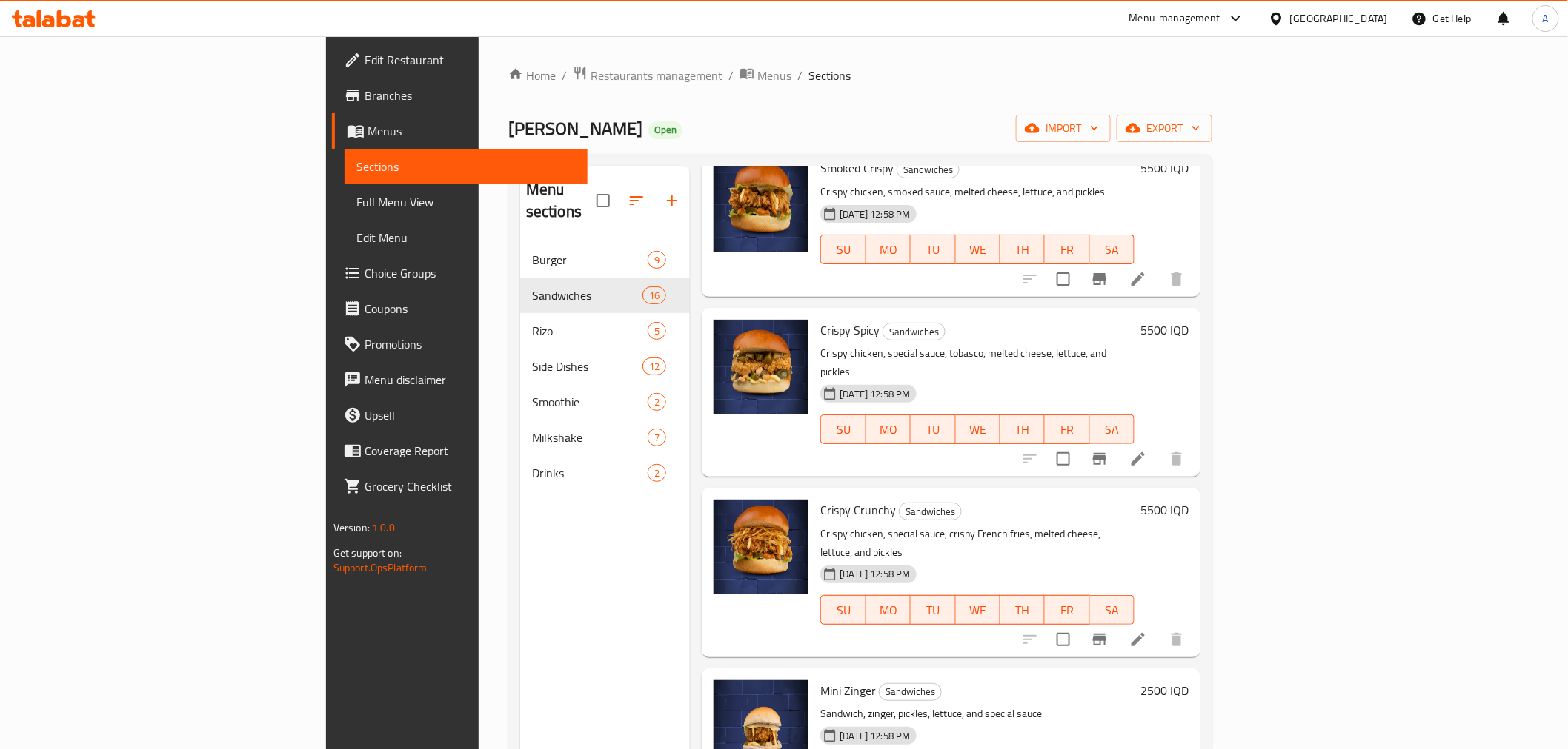
click at [591, 82] on span "Restaurants management" at bounding box center [656, 75] width 132 height 18
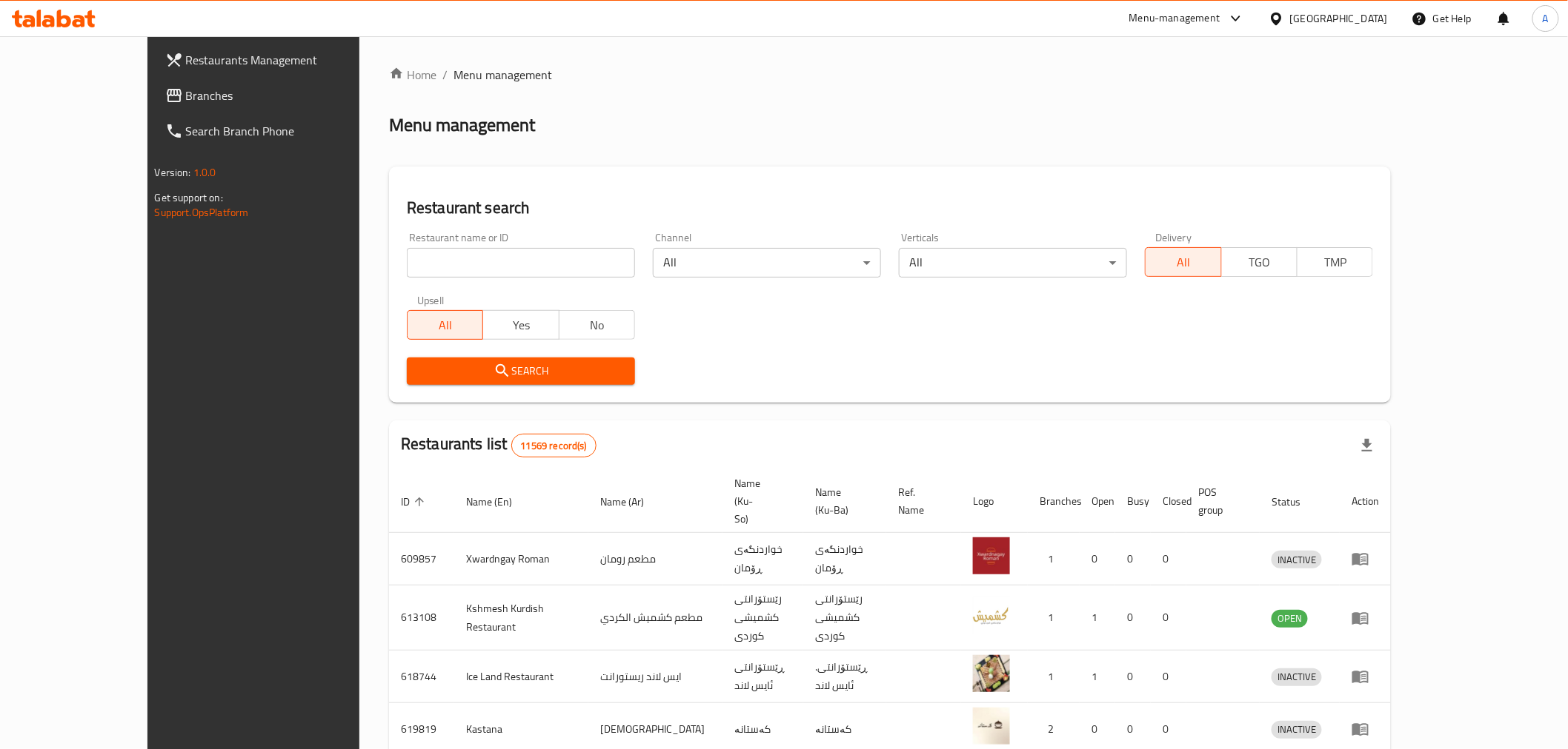
click at [410, 219] on h2 "Restaurant search" at bounding box center [890, 208] width 966 height 22
click at [421, 268] on input "search" at bounding box center [521, 263] width 228 height 30
type input "Sheesh Tarbush"
click at [490, 396] on div "Restaurant search Restaurant name or ID Sheesh Tarbush Restaurant name or ID Ch…" at bounding box center [890, 284] width 1002 height 236
click at [498, 382] on button "Search" at bounding box center [521, 371] width 228 height 27
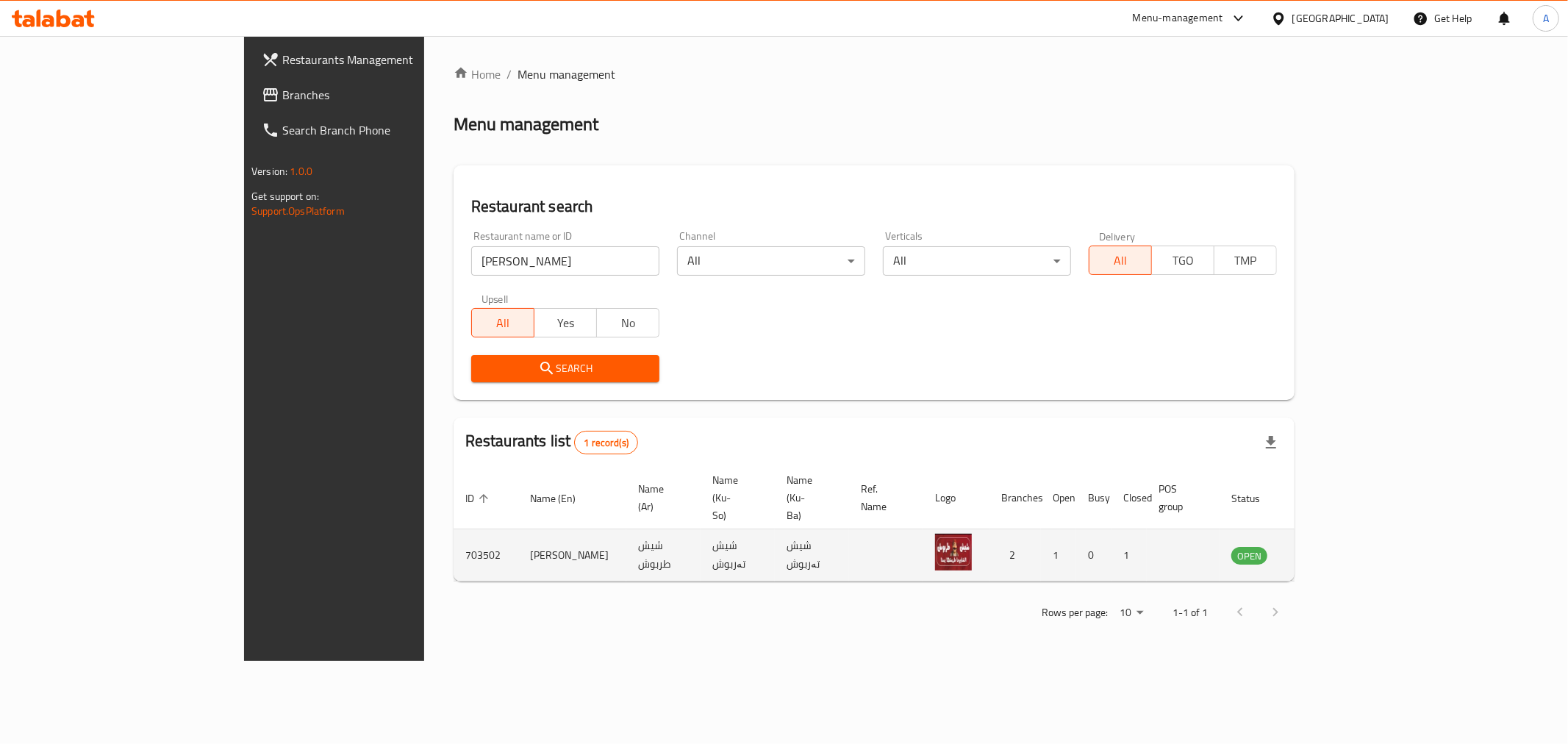
click at [1325, 551] on icon "enhanced table" at bounding box center [1317, 557] width 17 height 12
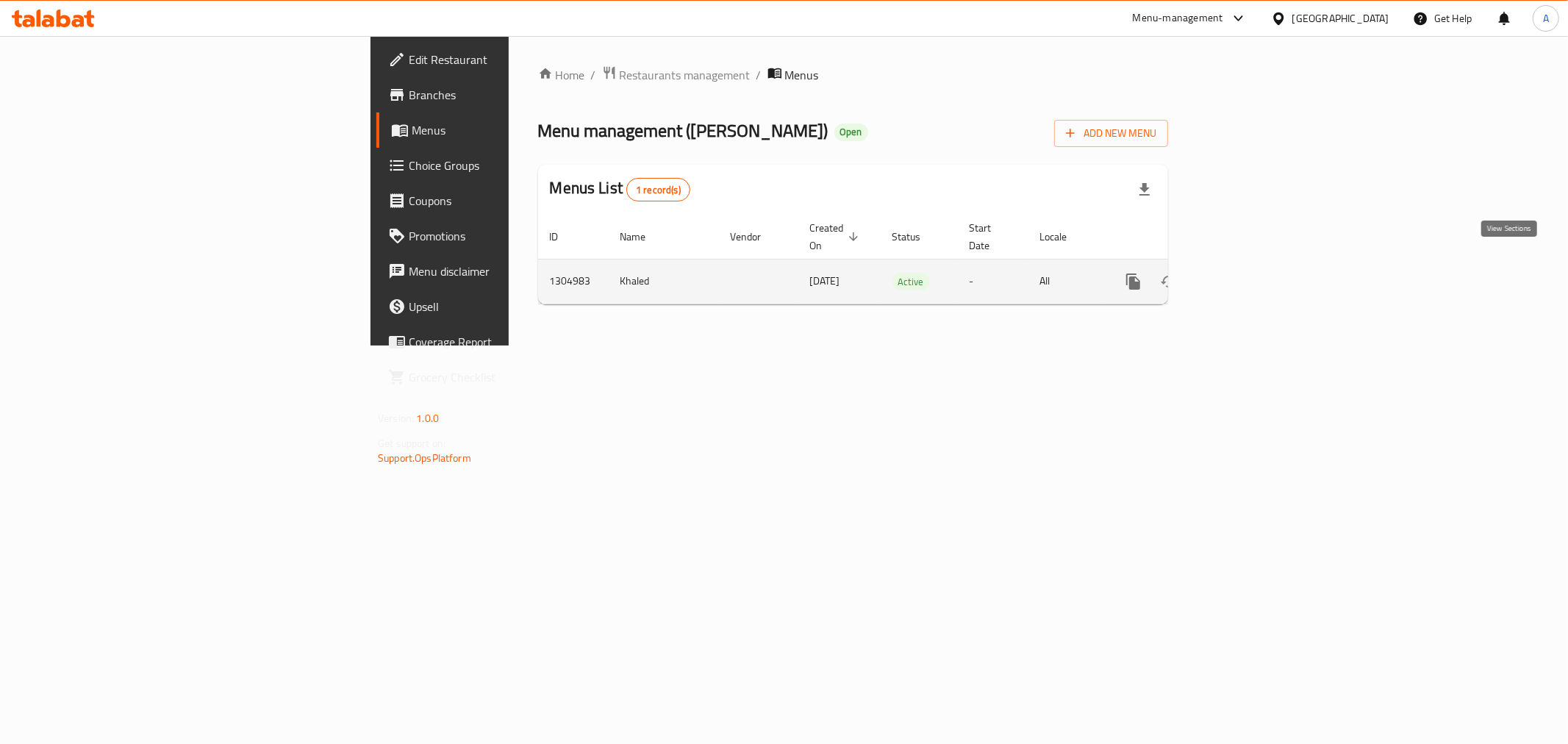
click at [1248, 273] on icon "enhanced table" at bounding box center [1239, 281] width 17 height 17
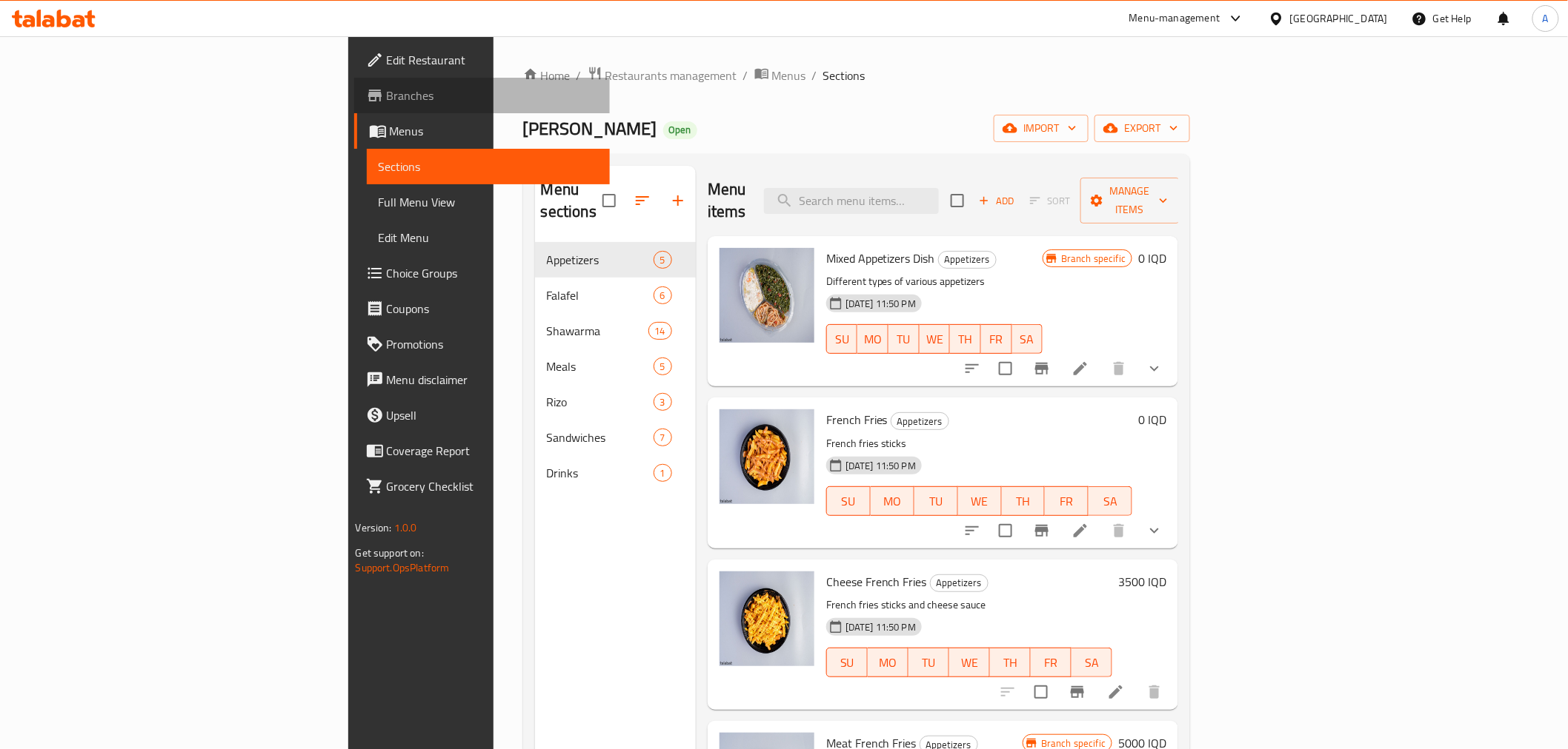
click at [387, 91] on span "Branches" at bounding box center [492, 96] width 211 height 18
